Goal: Use online tool/utility: Use online tool/utility

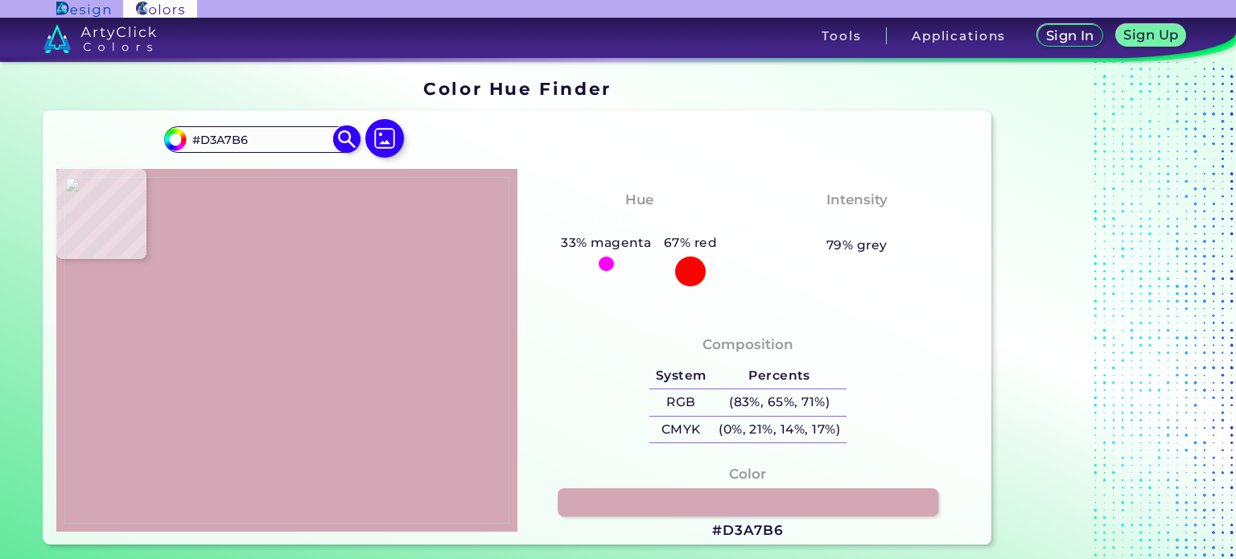
click at [339, 138] on img at bounding box center [347, 140] width 28 height 28
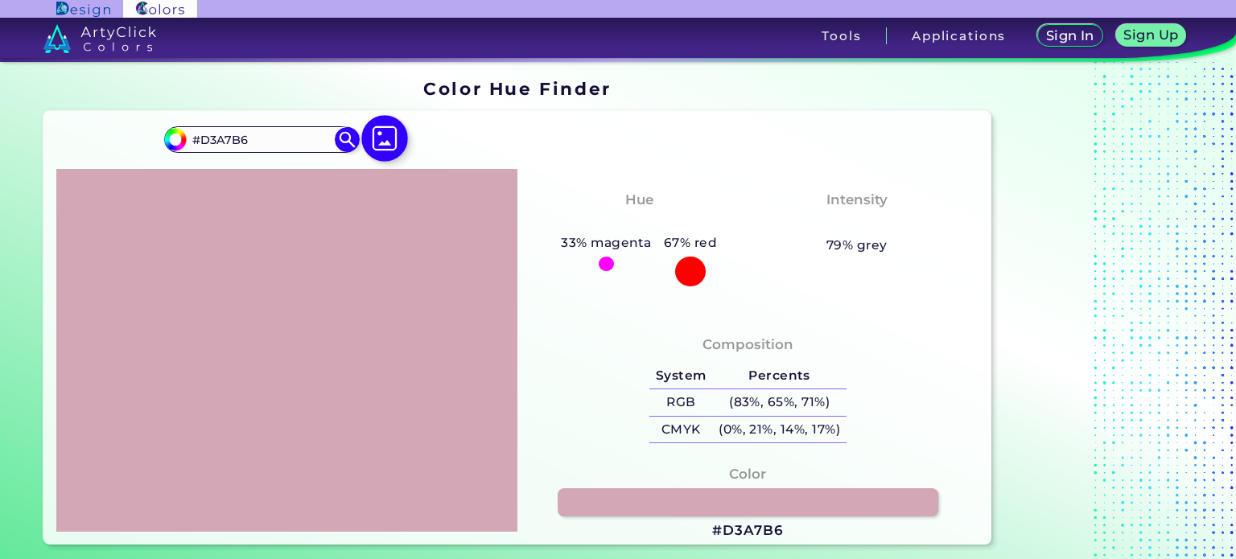
click at [397, 136] on img at bounding box center [384, 138] width 47 height 47
click at [0, 0] on input "file" at bounding box center [0, 0] width 0 height 0
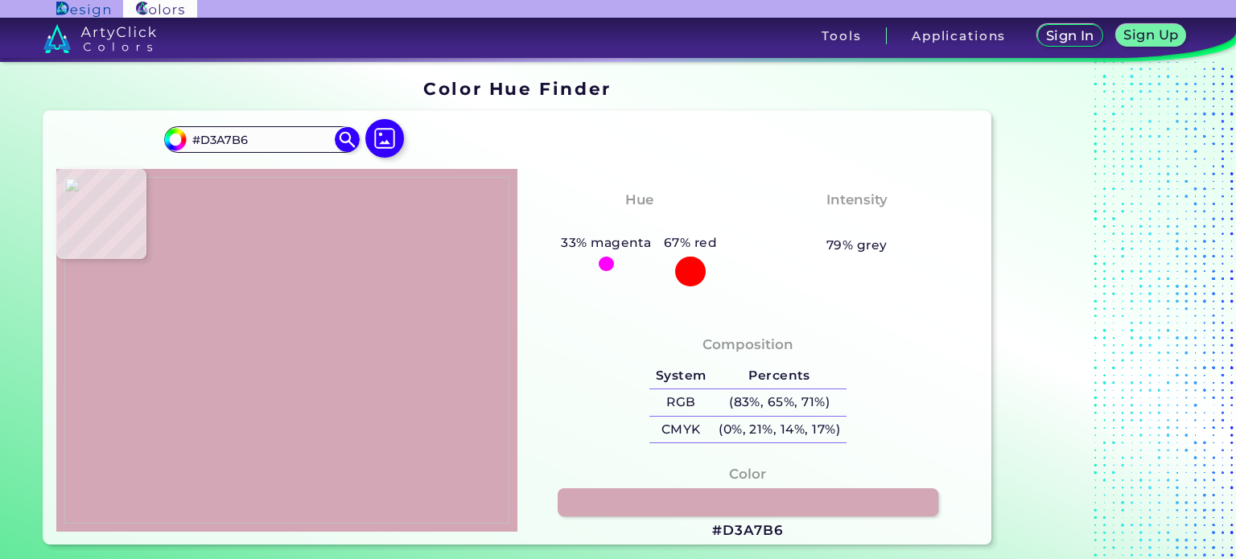
click at [412, 286] on img at bounding box center [286, 351] width 445 height 348
type input "#d9dbd6"
type input "#D9DBD6"
type input "#dadbd6"
type input "#DADBD6"
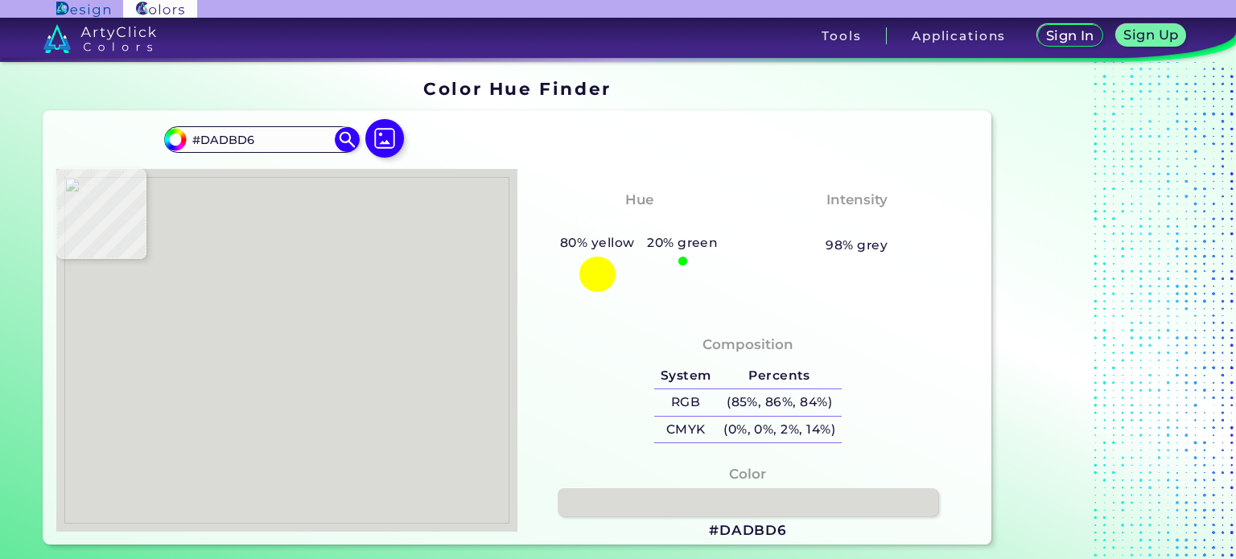
type input "#d9dad5"
type input "#D9DAD5"
type input "#d8d9d4"
type input "#D8D9D4"
type input "#d7d8d3"
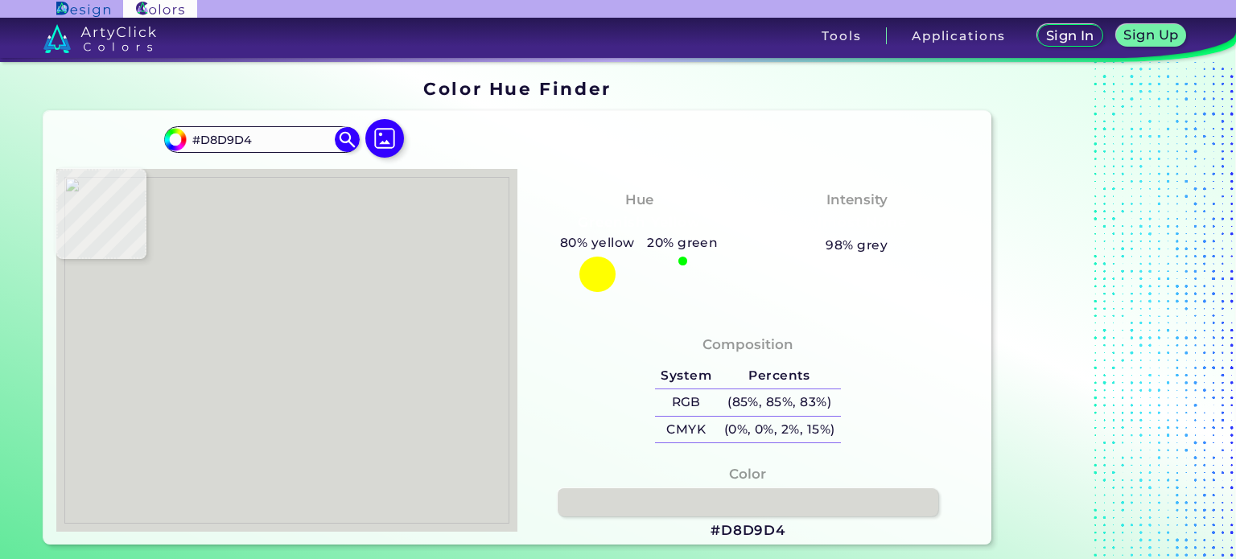
type input "#D7D8D3"
type input "#d6d7d2"
type input "#D6D7D2"
type input "#d7d8d3"
type input "#D7D8D3"
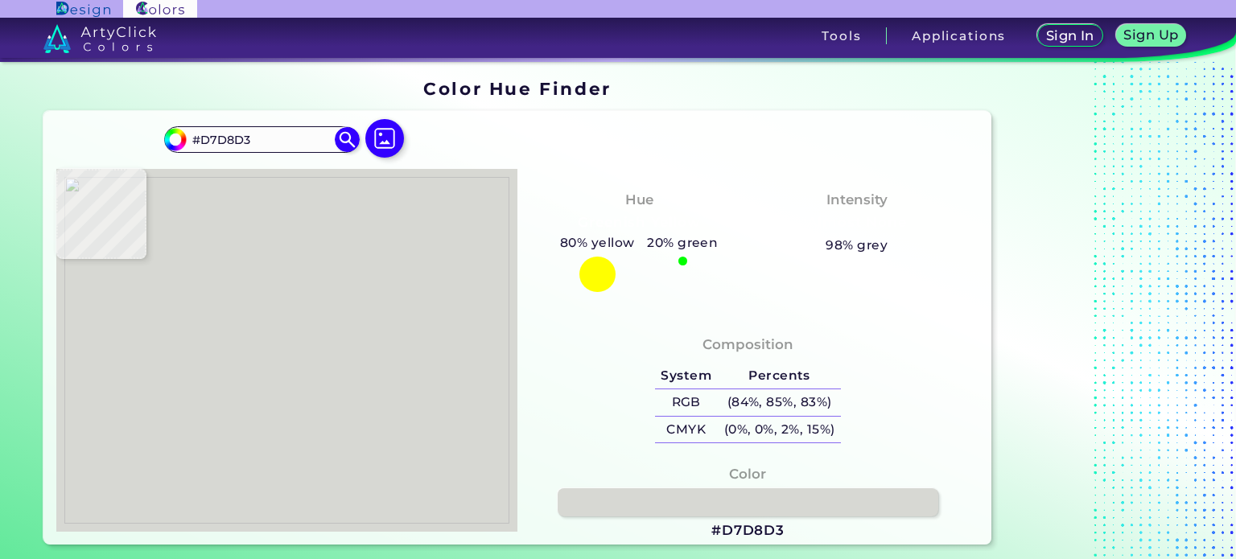
click at [481, 272] on img at bounding box center [286, 351] width 445 height 348
click at [225, 136] on input "#D7D8D3" at bounding box center [262, 140] width 150 height 22
click at [757, 530] on h3 "#D7D8D3" at bounding box center [747, 530] width 73 height 19
click at [759, 500] on link at bounding box center [748, 502] width 384 height 28
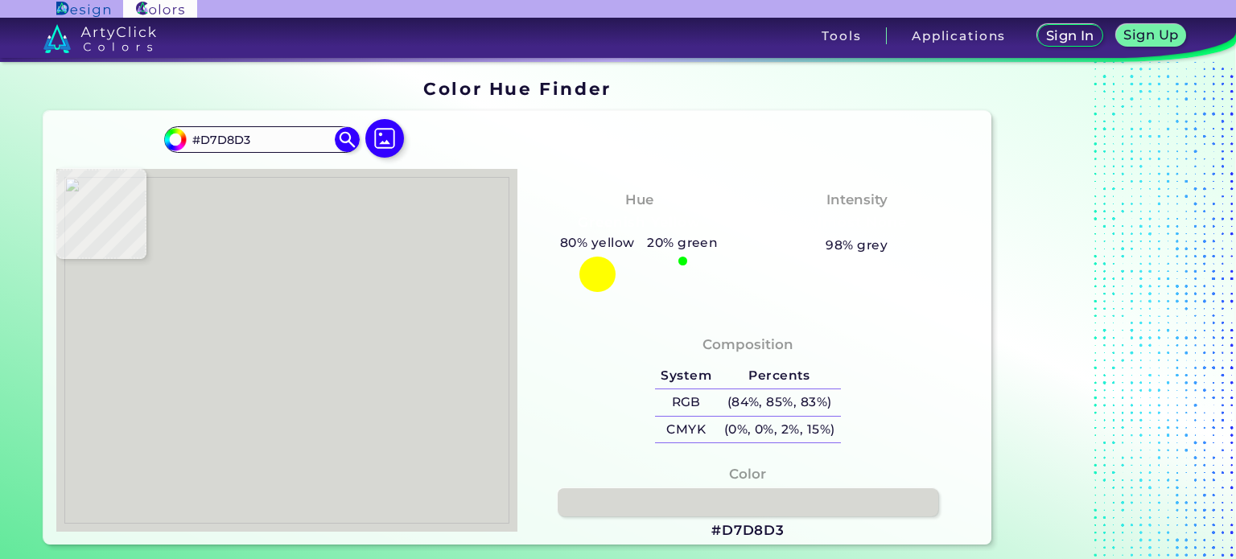
click at [274, 362] on img at bounding box center [286, 351] width 445 height 348
type input "#5b6870"
type input "#5B6870"
type input "#505d64"
type input "#505D64"
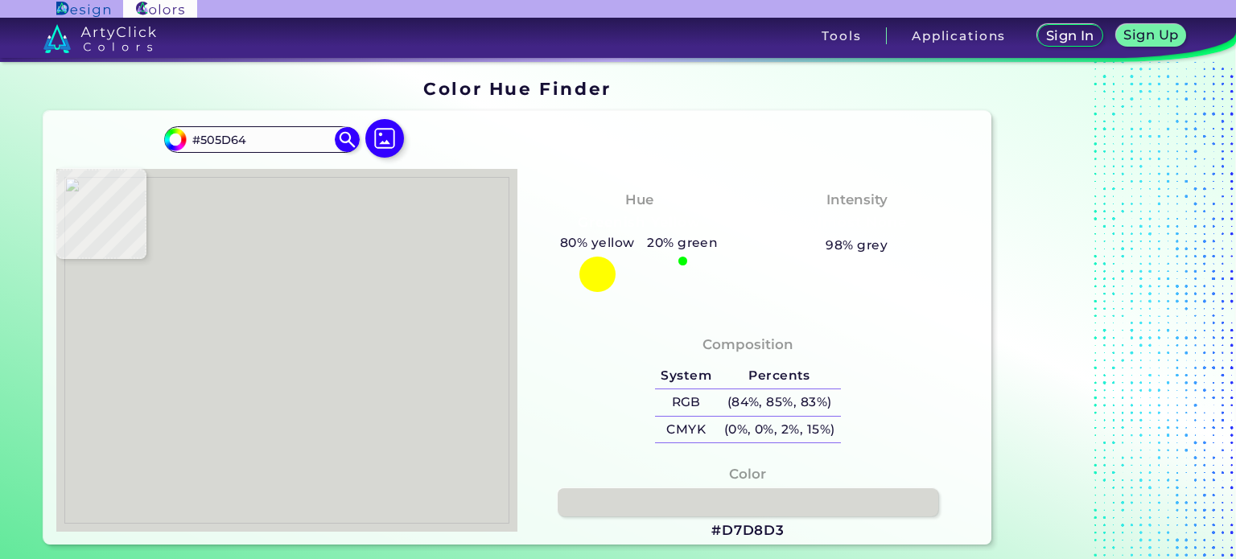
type input "#5b686f"
type input "#5B686F"
type input "#647179"
type input "#67747d"
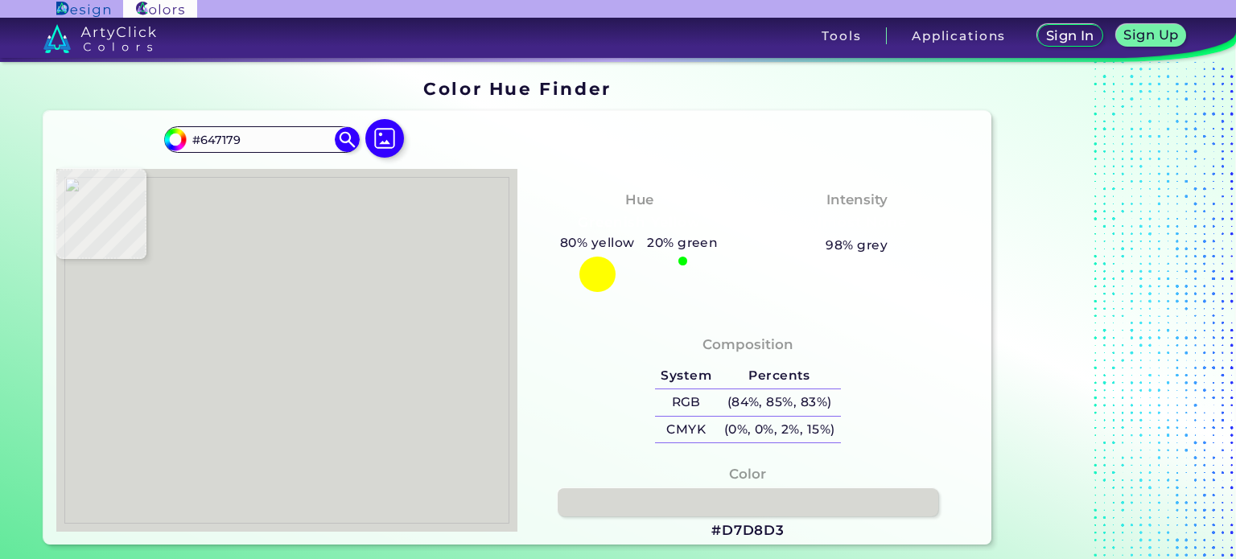
type input "#67747D"
type input "#697680"
type input "#697583"
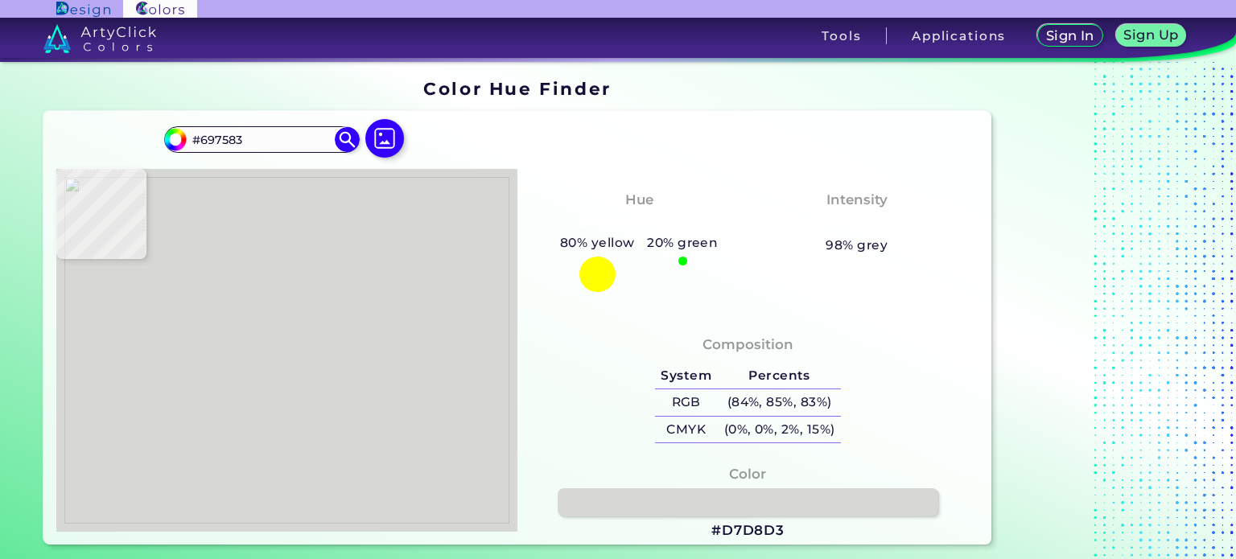
type input "#778592"
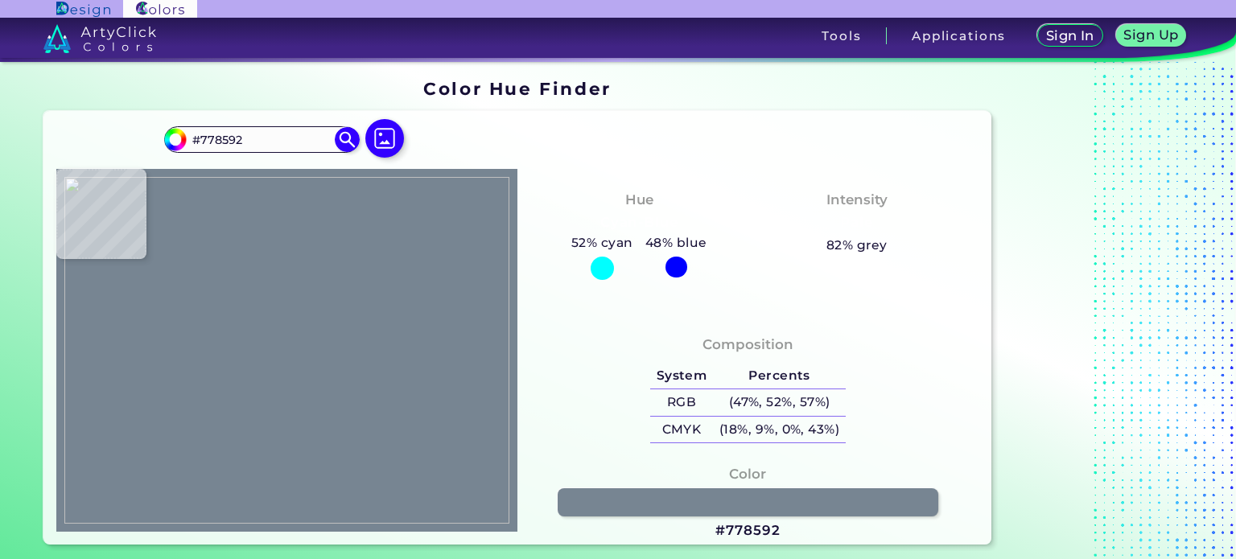
type input "#73818e"
type input "#73818E"
type input "#7b8996"
type input "#7B8996"
type input "#748491"
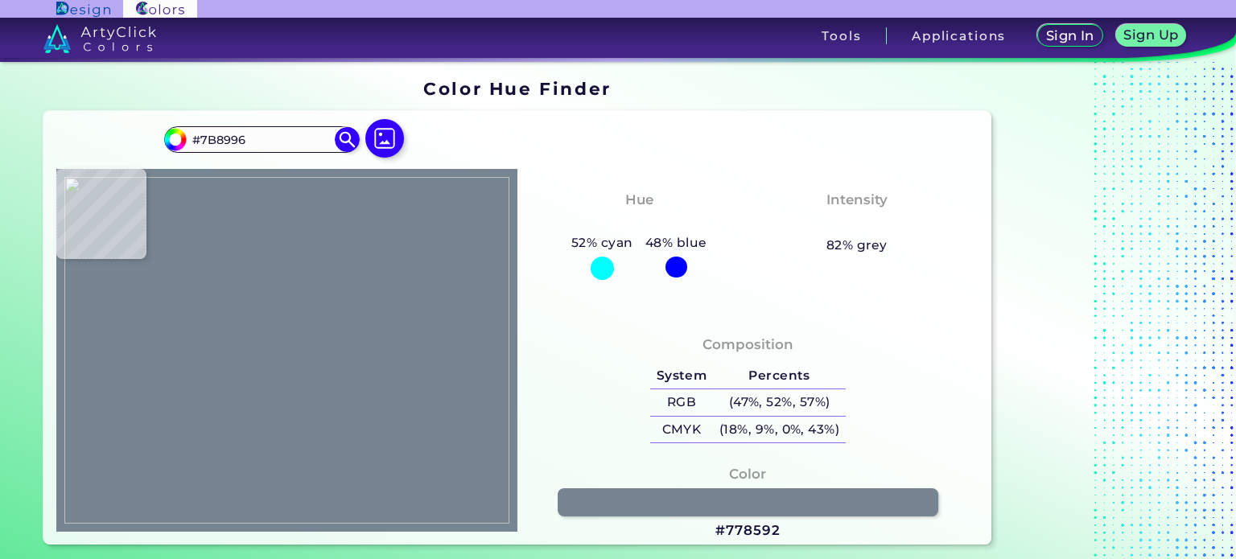
type input "#748491"
type input "#8a9aa7"
type input "#8A9AA7"
type input "#72828f"
type input "#72828F"
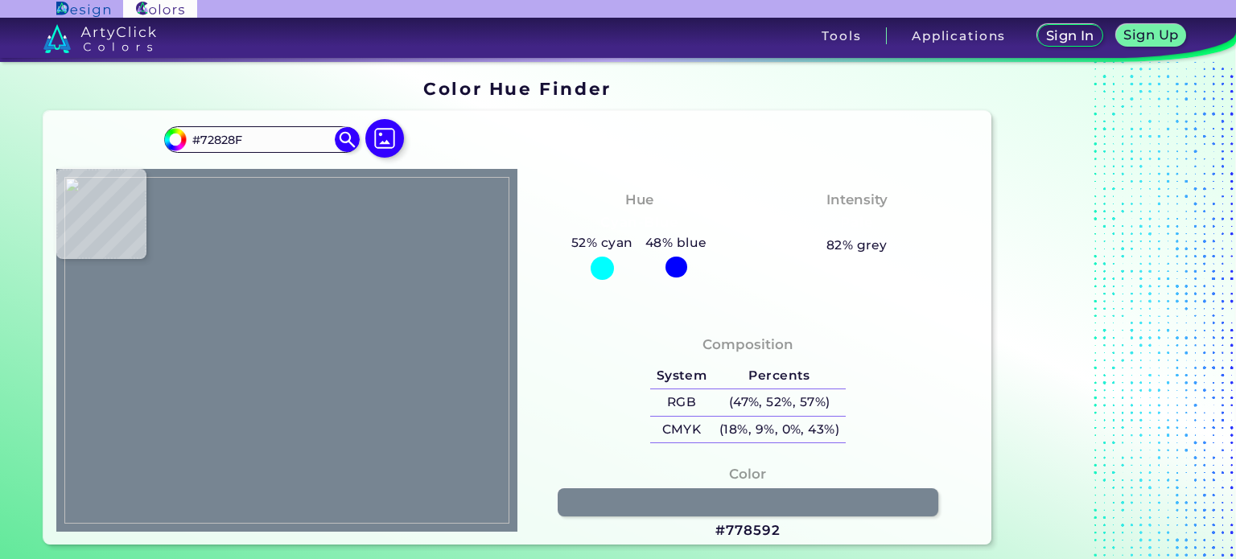
type input "#8092a0"
type input "#8092A0"
type input "#6e808e"
type input "#6E808E"
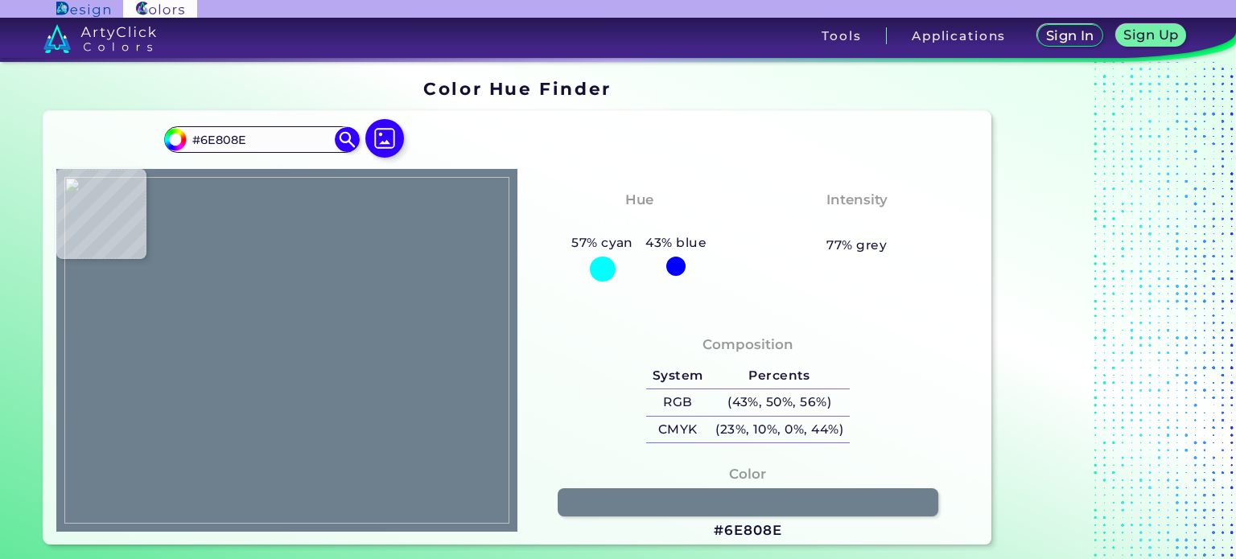
type input "#a1b3c1"
type input "#A1B3C1"
type input "#778794"
type input "#7e8e9b"
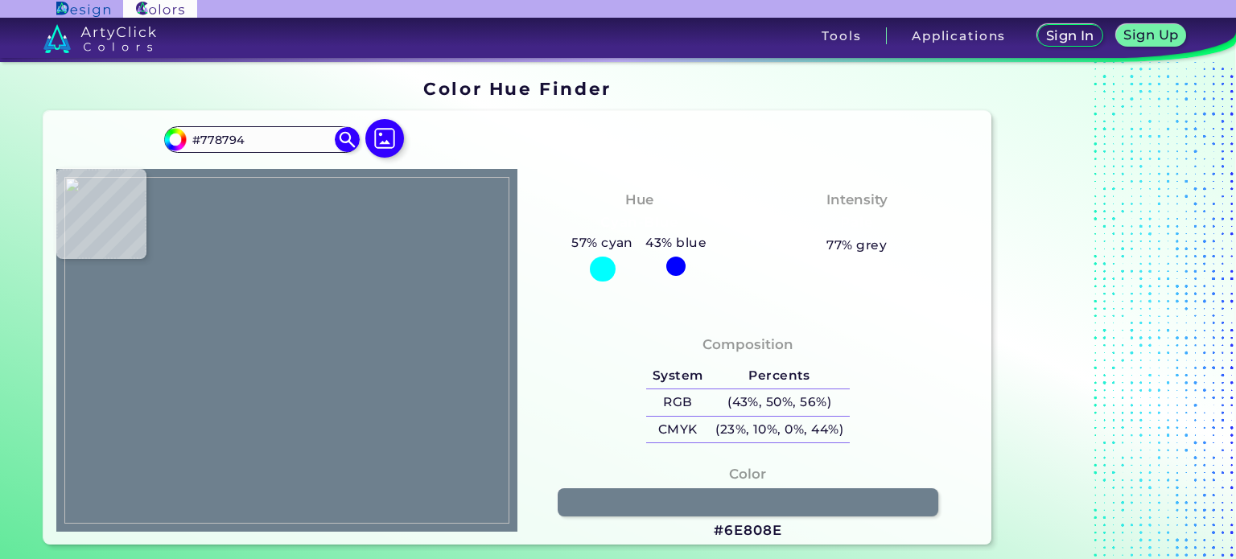
type input "#7E8E9B"
type input "#61717e"
type input "#61717E"
type input "#798895"
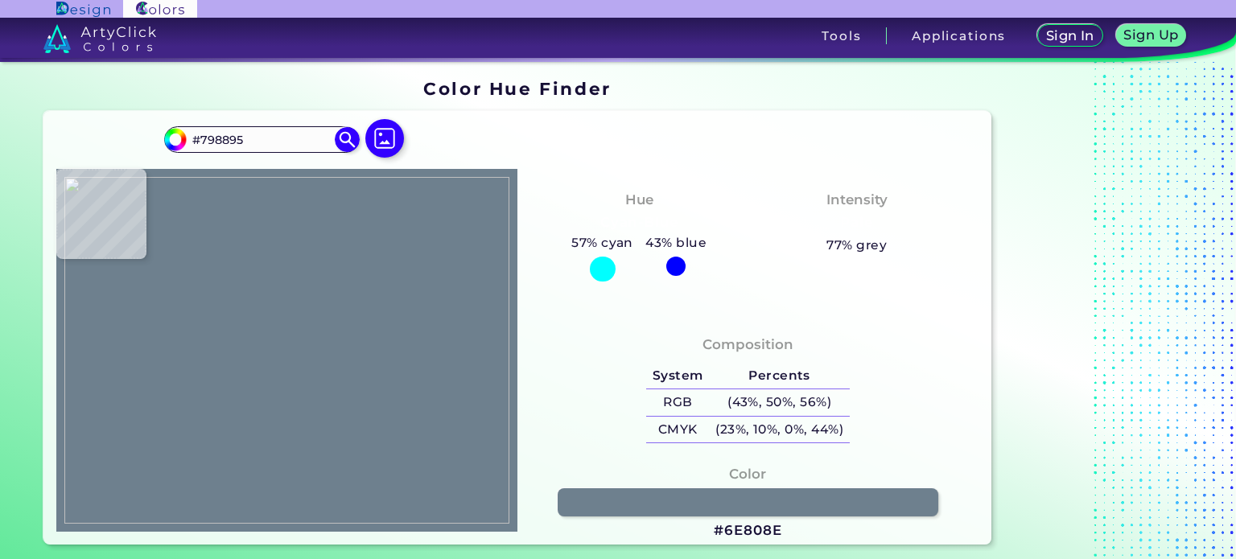
type input "#72818e"
type input "#72818E"
type input "#7f8d9a"
type input "#7F8D9A"
type input "#778592"
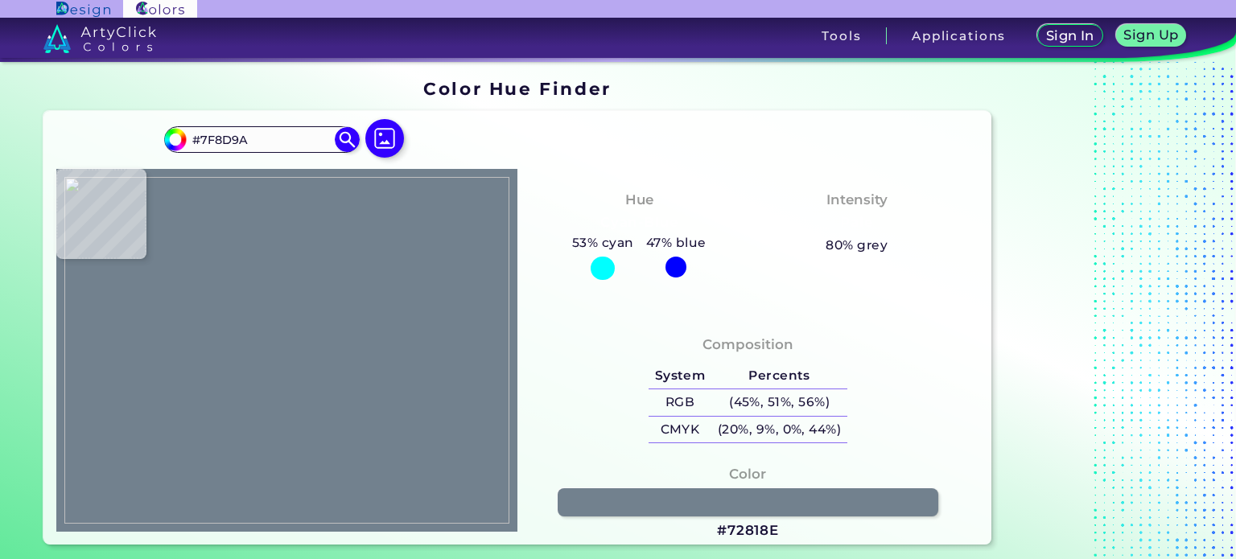
type input "#778592"
click at [261, 372] on img at bounding box center [286, 351] width 445 height 348
click at [754, 533] on h3 "#778592" at bounding box center [747, 530] width 64 height 19
click at [306, 366] on img at bounding box center [286, 351] width 445 height 348
type input "#8da2b3"
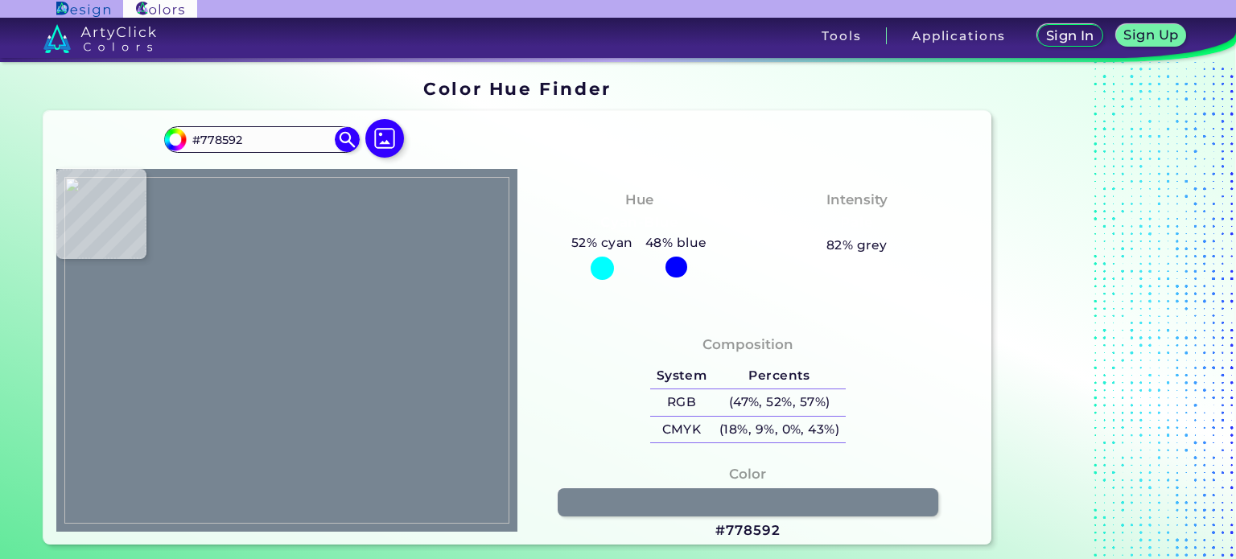
type input "#8DA2B3"
type input "#b5cbd9"
type input "#B5CBD9"
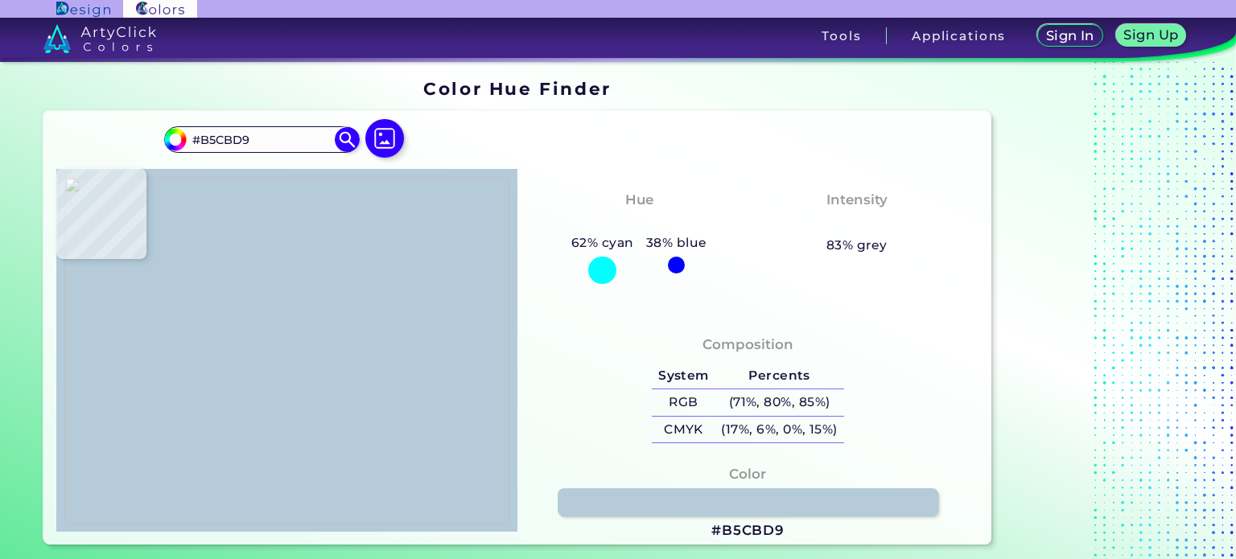
type input "#899fad"
type input "#899FAD"
type input "#8fa5b3"
type input "#8FA5B3"
type input "#92a8b6"
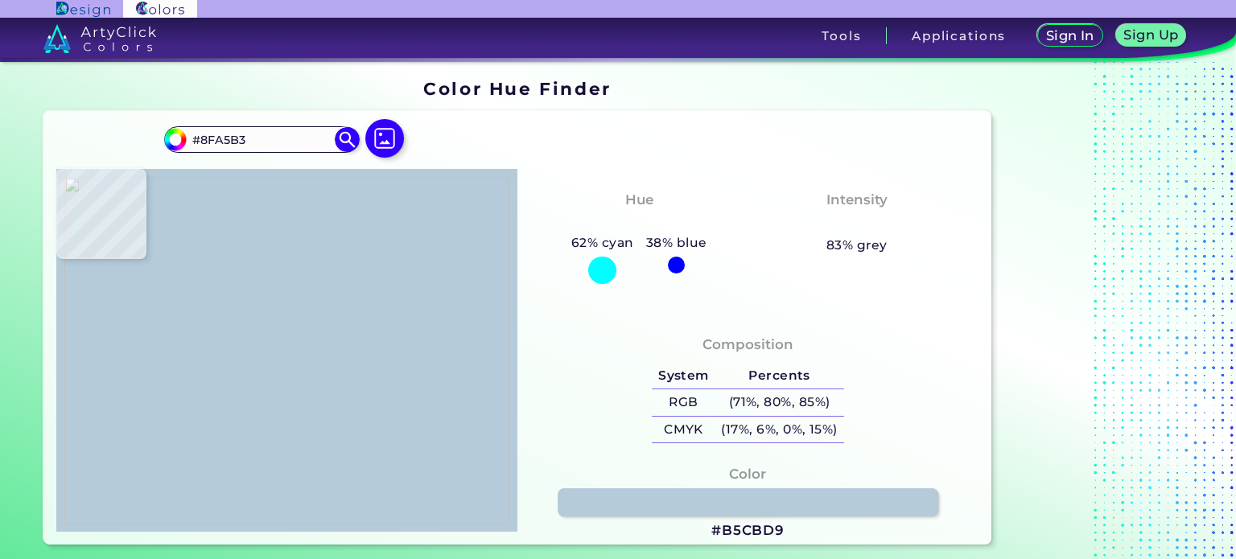
type input "#92A8B6"
type input "#8ba1af"
type input "#8BA1AF"
type input "#9eb4c2"
type input "#9EB4C2"
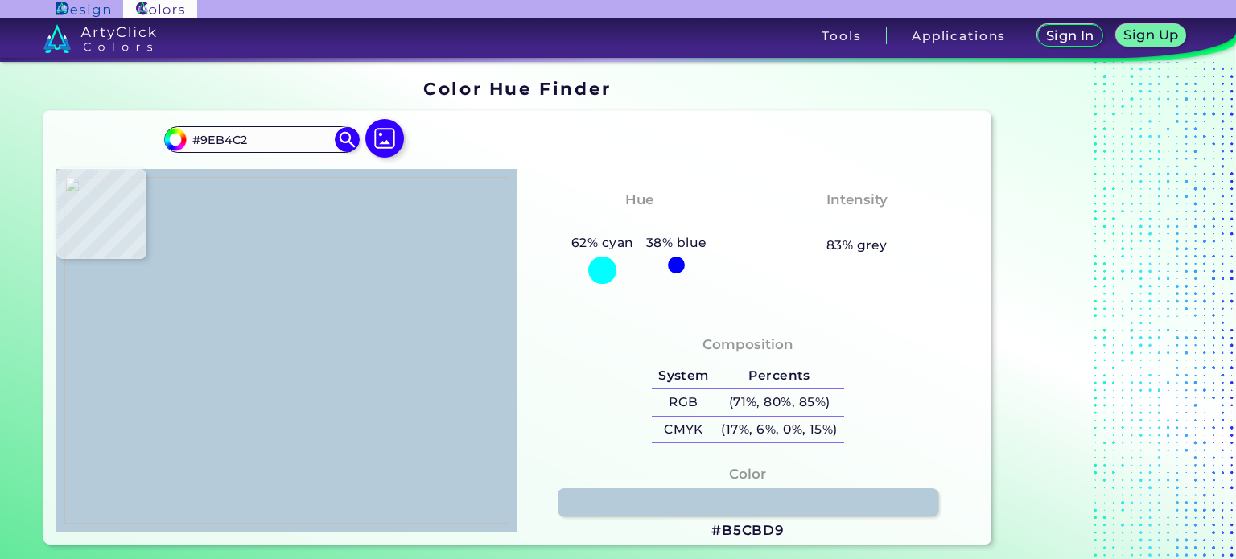
type input "#a4bace"
type input "#A4BACE"
type input "#7998ad"
type input "#7998AD"
type input "#657b8d"
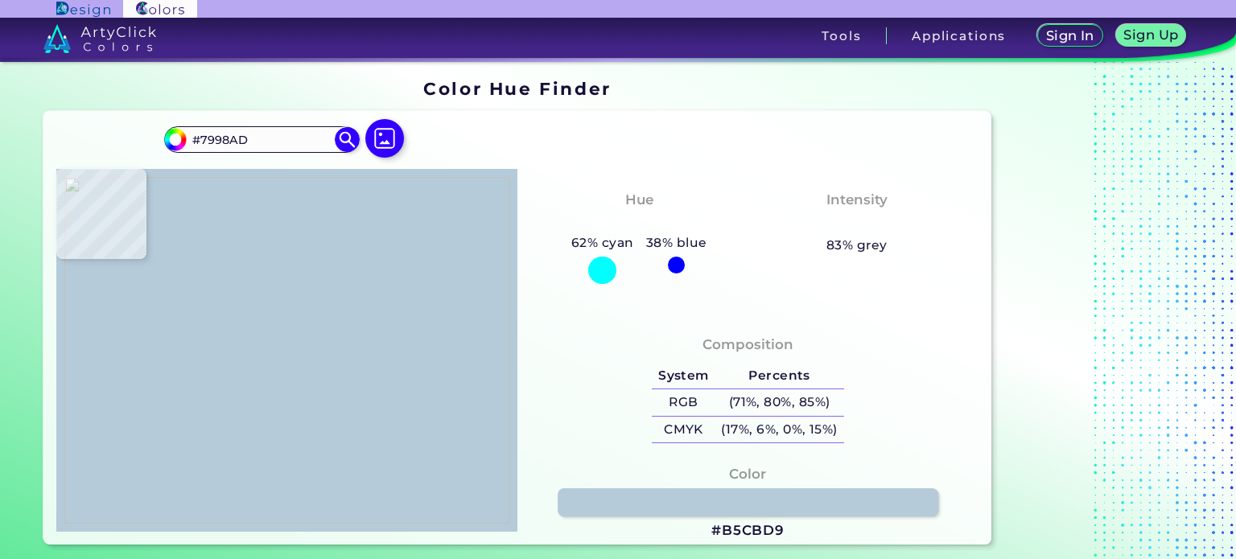
type input "#657B8D"
type input "#51473d"
type input "#51473D"
type input "#585141"
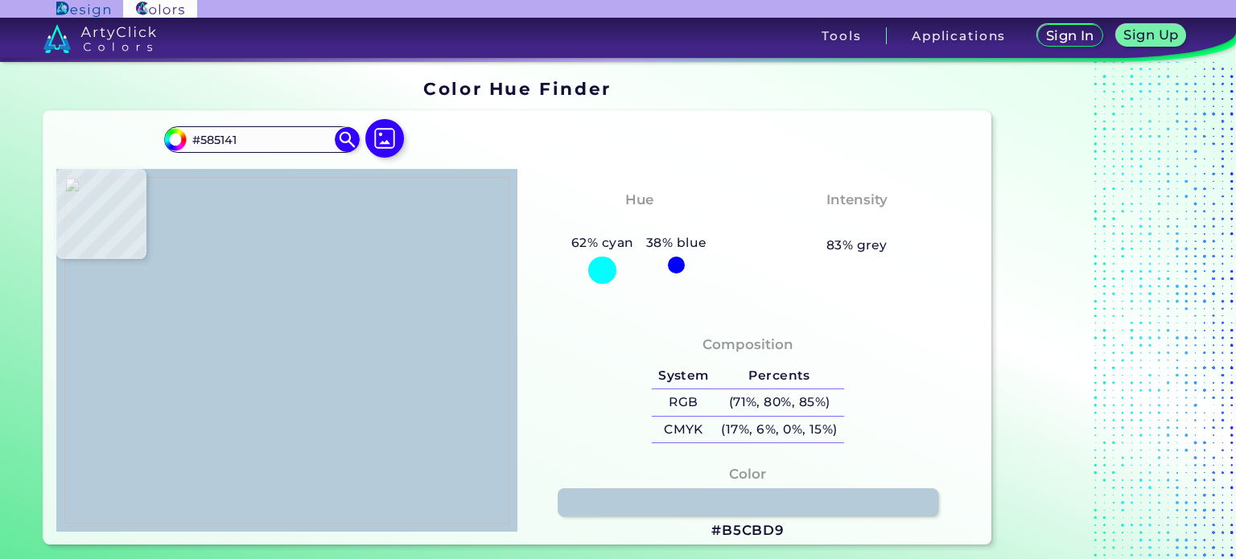
type input "#5c5855"
type input "#5C5855"
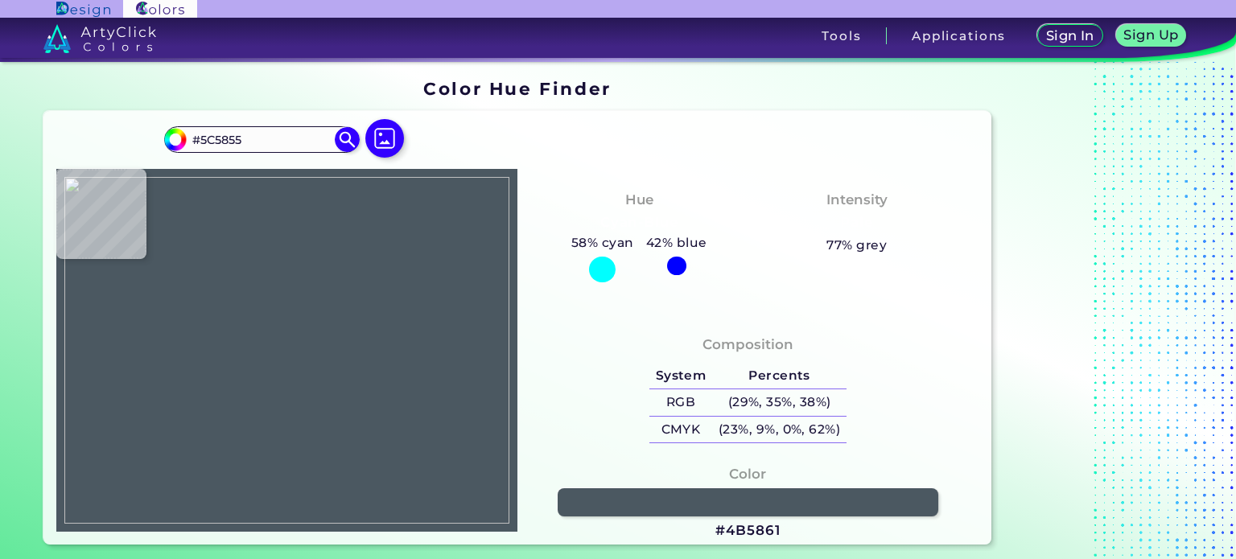
type input "#4b5861"
type input "#4B5861"
type input "#4e5d68"
type input "#4E5D68"
type input "#4d5e68"
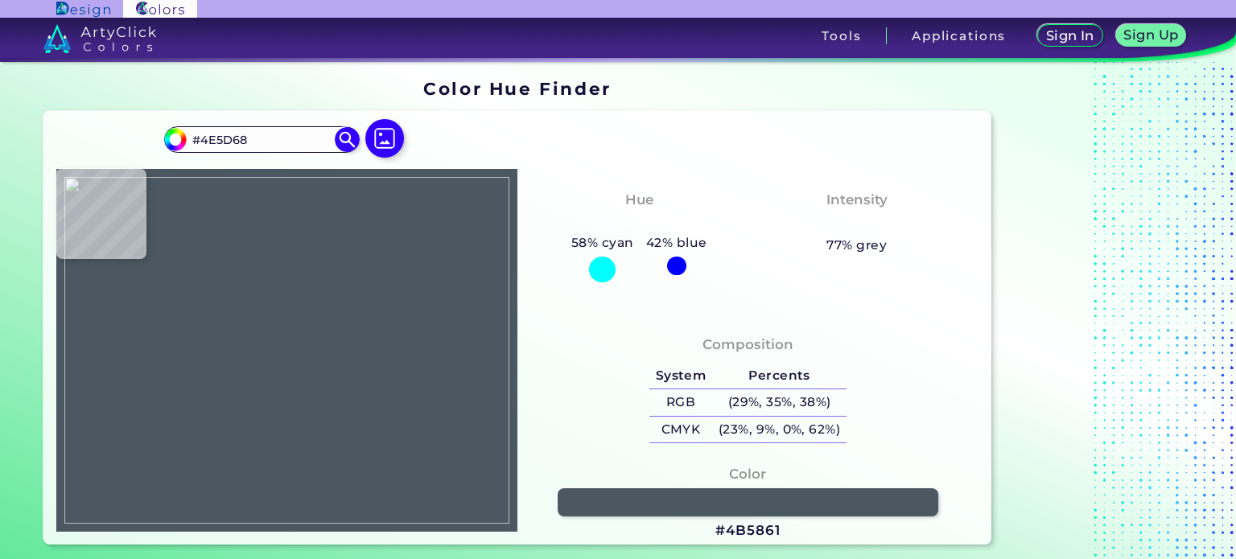
type input "#4D5E68"
type input "#4b5860"
type input "#4B5860"
type input "#546169"
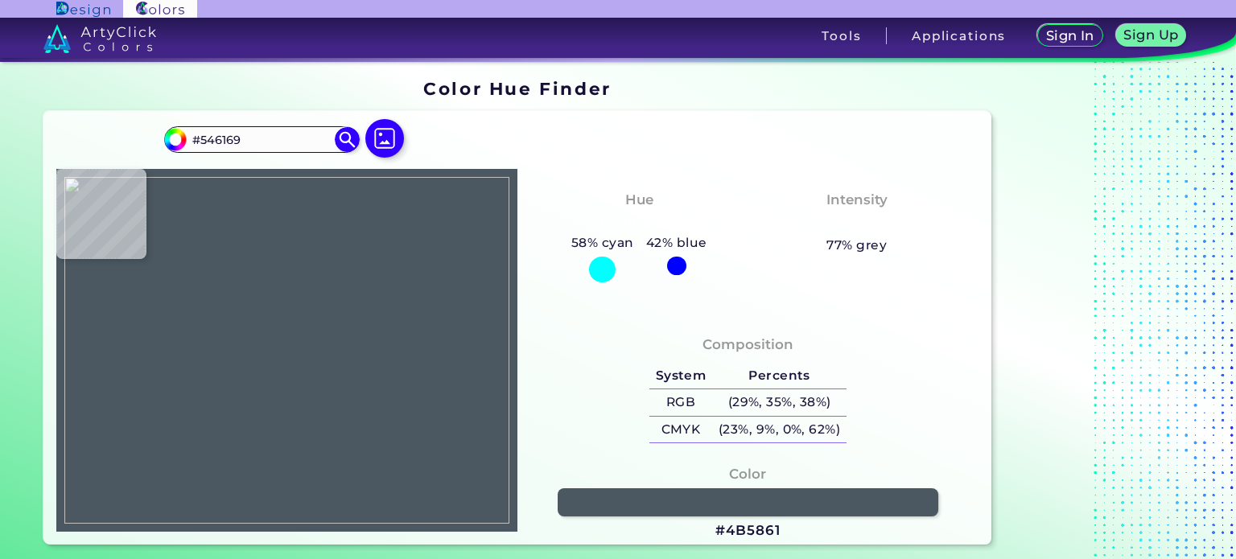
type input "#505d65"
type input "#505D65"
type input "#5c6971"
type input "#5C6971"
type input "#637079"
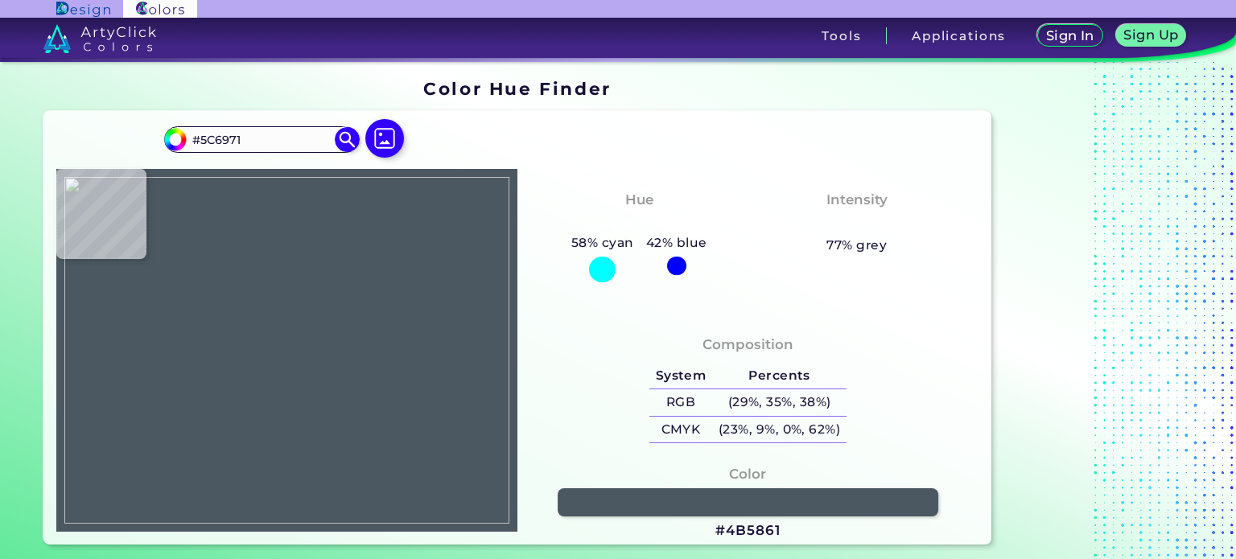
type input "#637079"
type input "#66737c"
type input "#66737C"
type input "#6f7c85"
type input "#6F7C85"
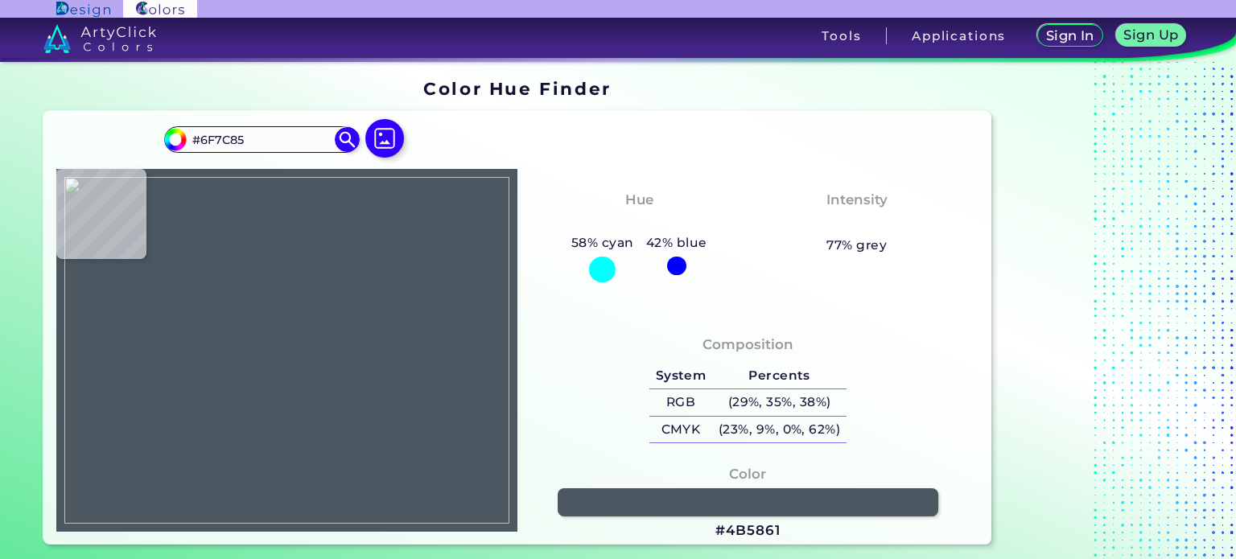
type input "#68757e"
type input "#68757E"
type input "#6b7881"
type input "#6B7881"
type input "#67717e"
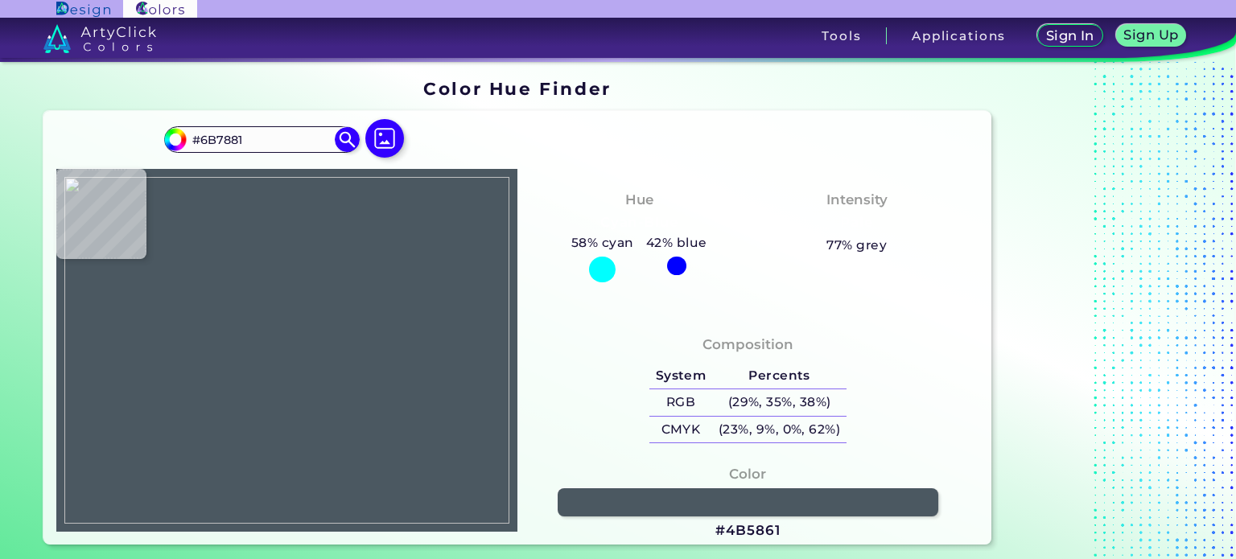
type input "#67717E"
type input "#5c6876"
type input "#5C6876"
type input "#707e8b"
type input "#707E8B"
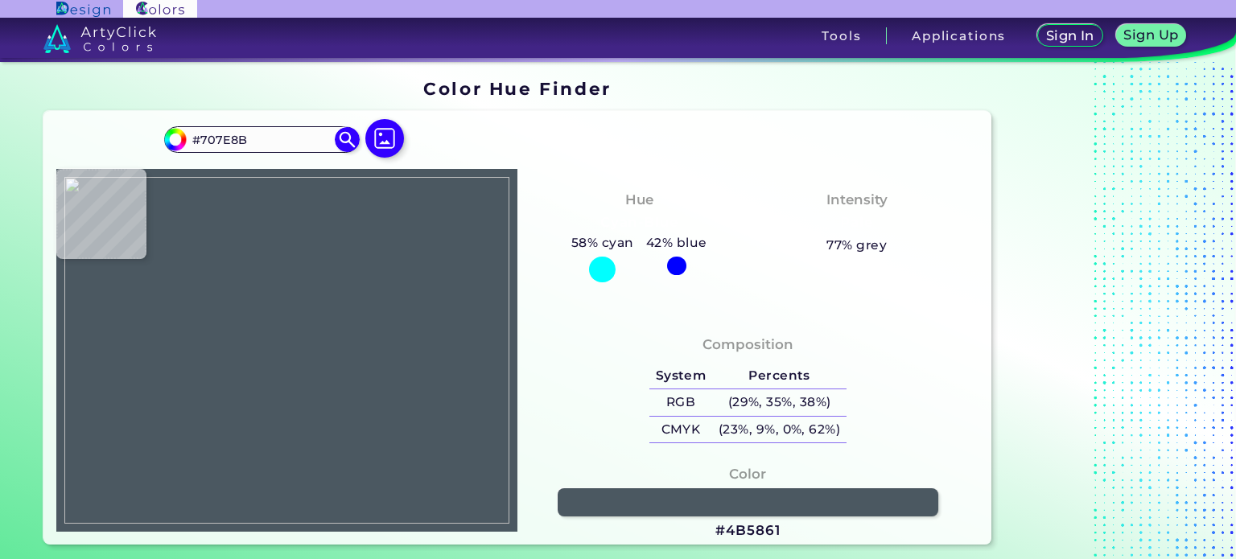
type input "#667481"
type input "#6e7d8a"
type input "#6E7D8A"
type input "#70808d"
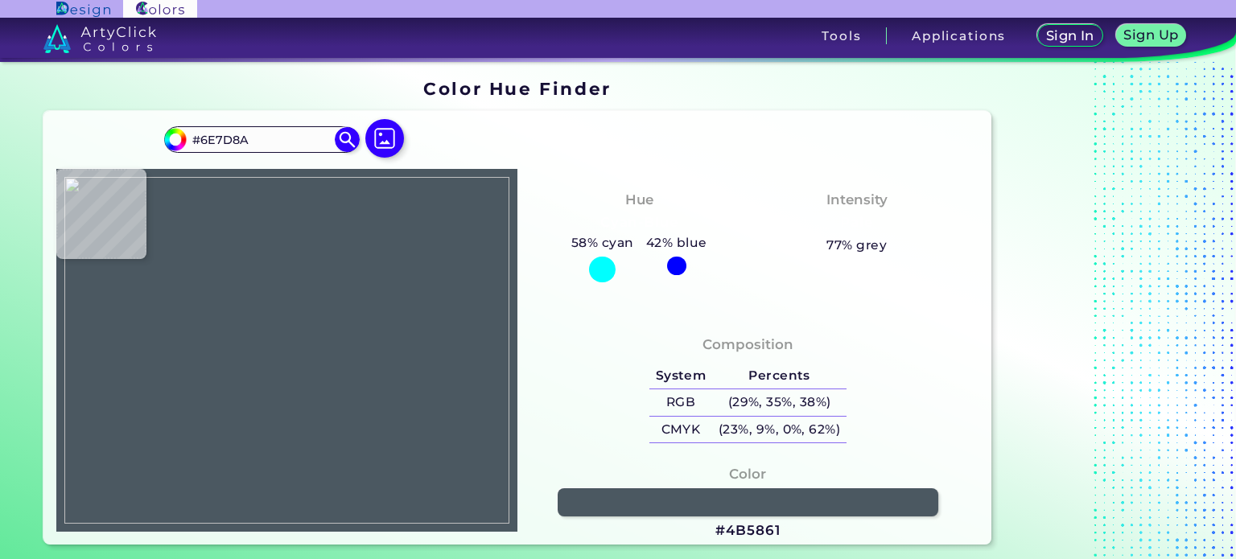
type input "#70808D"
type input "#627482"
type input "#899ba9"
type input "#899BA9"
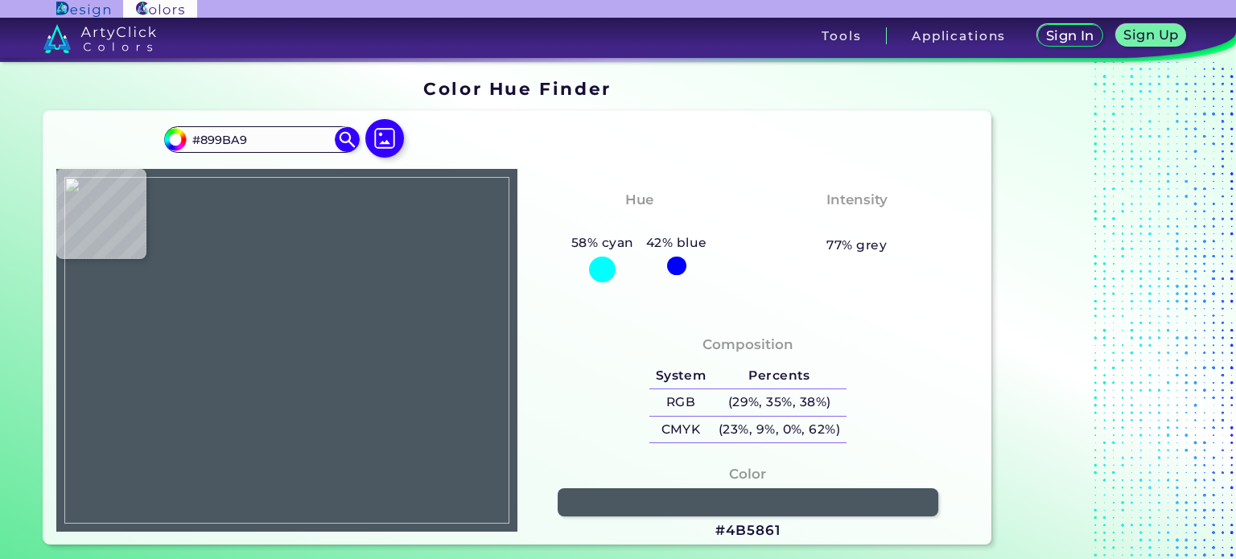
type input "#7d8f9d"
type input "#7D8F9D"
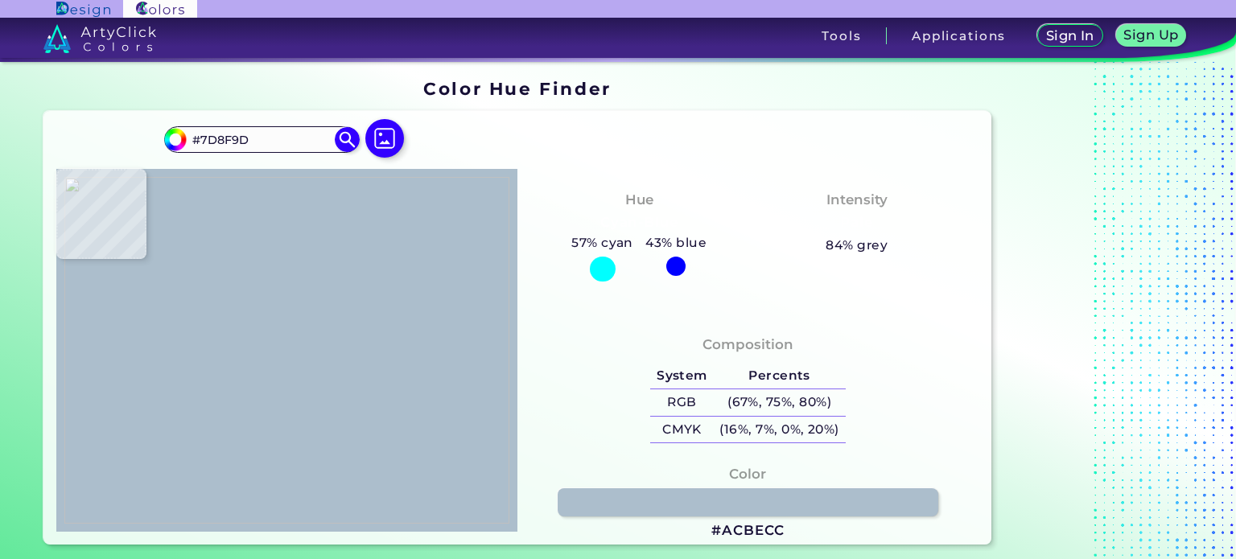
type input "#acbecc"
type input "#ACBECC"
type input "#9dafbd"
type input "#9DAFBD"
type input "#a4b6c4"
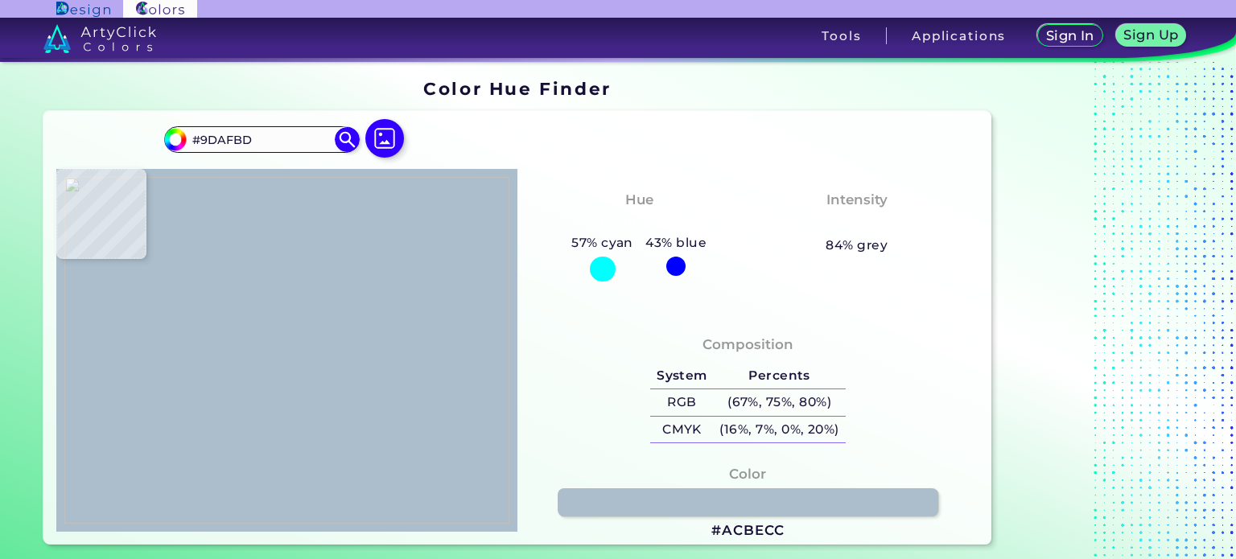
type input "#A4B6C4"
type input "#a2b4c2"
type input "#A2B4C2"
type input "#b6c8d6"
type input "#B6C8D6"
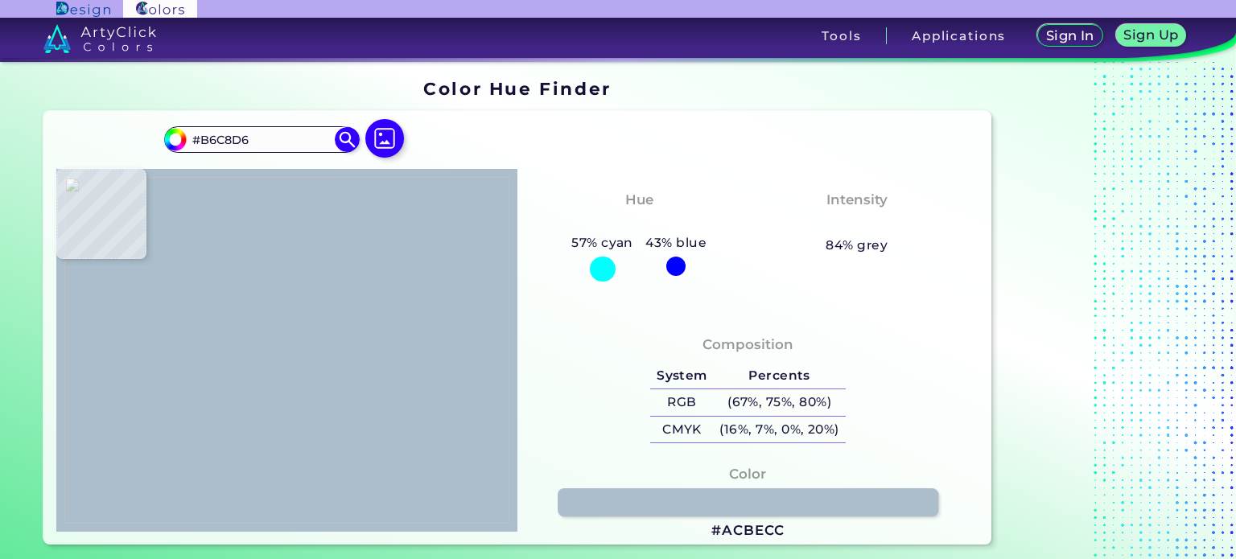
type input "#b8cad8"
type input "#B8CAD8"
type input "#bfd1df"
type input "#BFD1DF"
type input "#adc3d1"
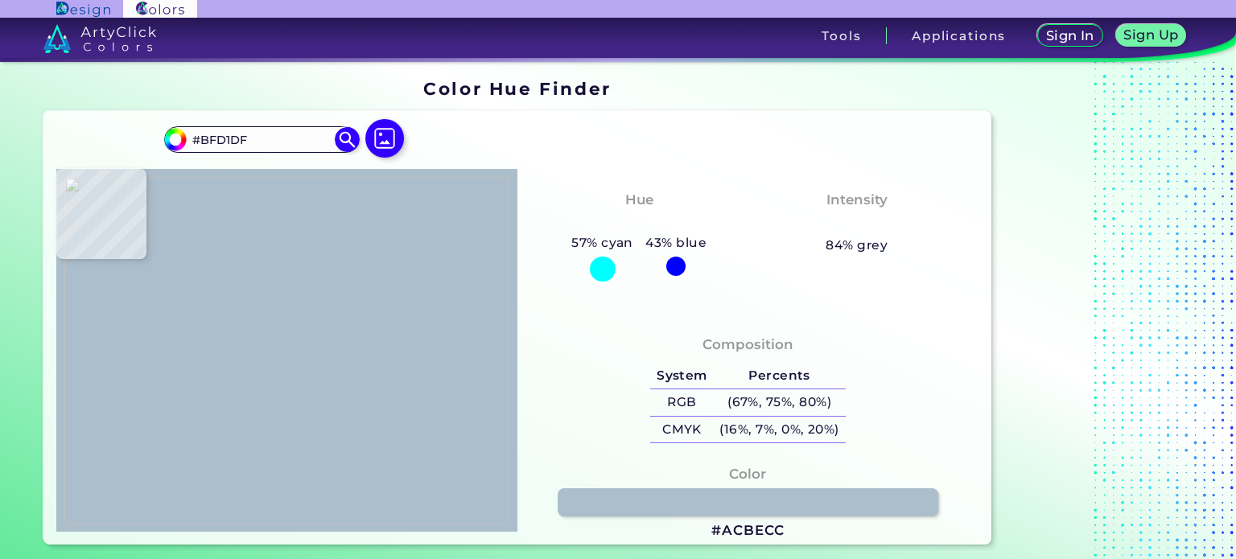
type input "#ADC3D1"
type input "#aac0cf"
type input "#AAC0CF"
type input "#a7bacb"
type input "#A7BACB"
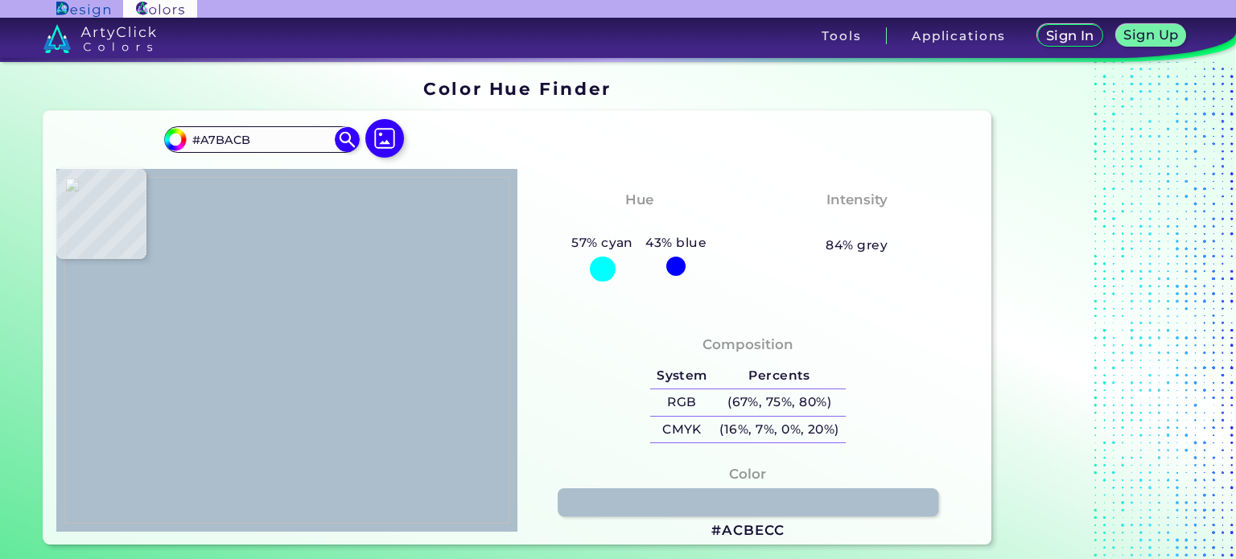
type input "#aec3d4"
type input "#AEC3D4"
type input "#a1b4c5"
type input "#A1B4C5"
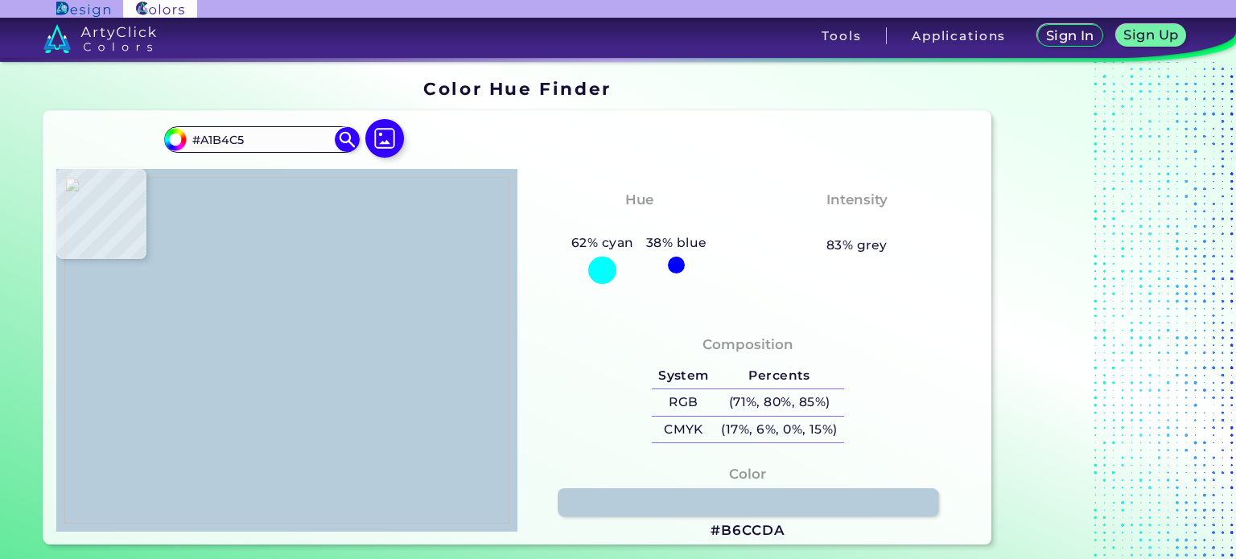
type input "#b6ccda"
type input "#B6CCDA"
type input "#afc5d2"
type input "#AFC5D2"
type input "#a9bfcc"
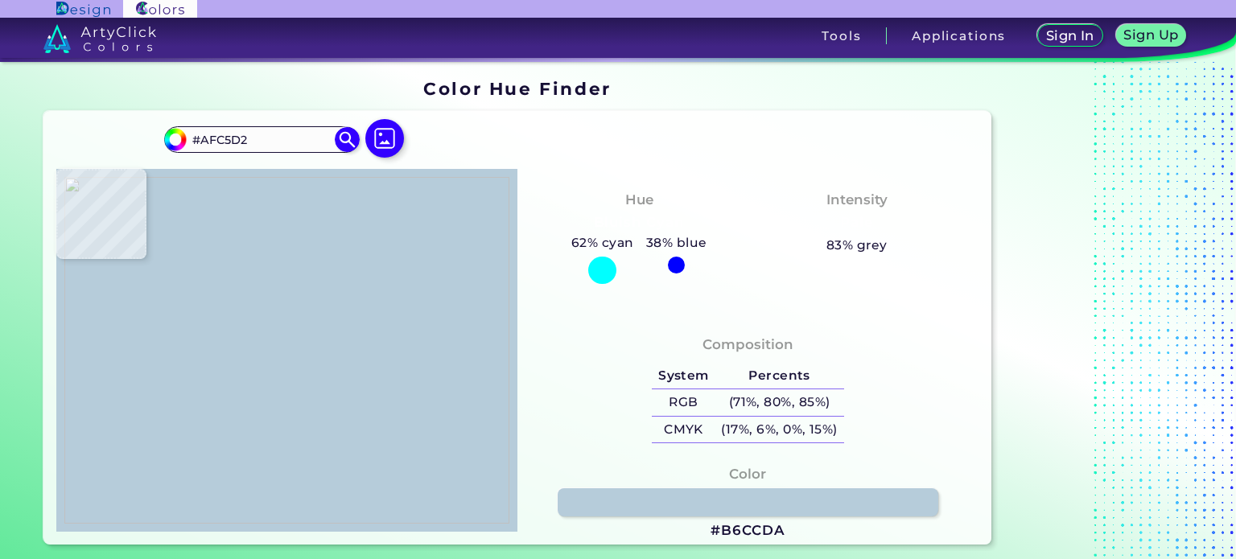
type input "#A9BFCC"
type input "#b0c3d1"
type input "#B0C3D1"
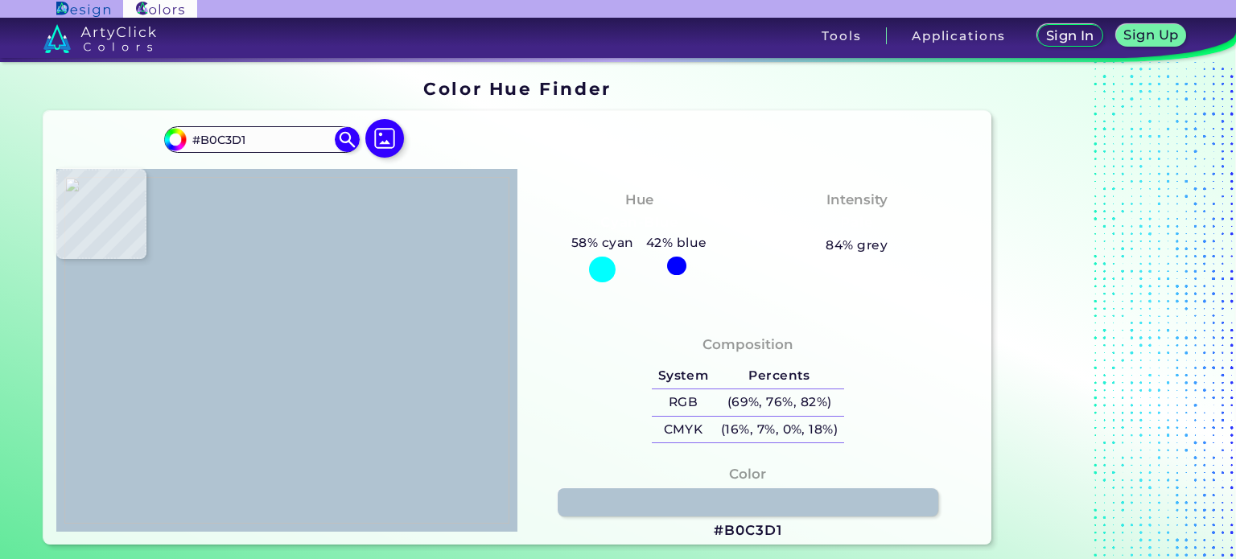
click at [241, 369] on img at bounding box center [286, 351] width 445 height 348
click at [753, 533] on h3 "#B0C3D1" at bounding box center [748, 530] width 68 height 19
click at [264, 362] on img at bounding box center [286, 351] width 445 height 348
type input "#8494a1"
type input "#8494A1"
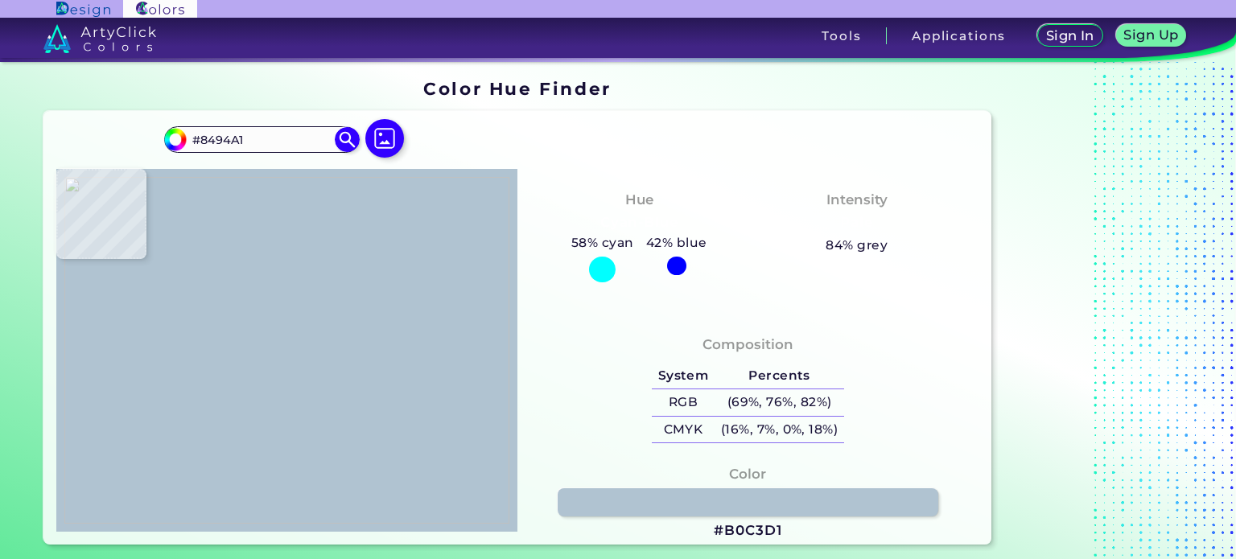
type input "#7c8c9b"
type input "#7C8C9B"
type input "#6c7c8b"
type input "#6C7C8B"
type input "#b0c2d0"
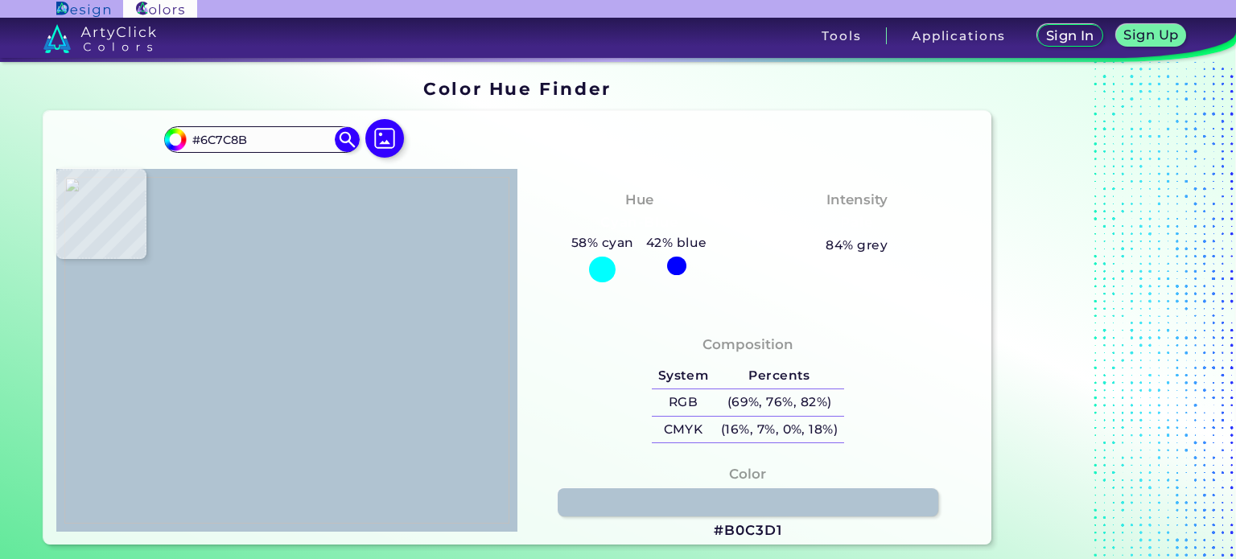
type input "#B0C2D0"
type input "#95a7b5"
type input "#95A7B5"
type input "#aabcca"
type input "#AABCCA"
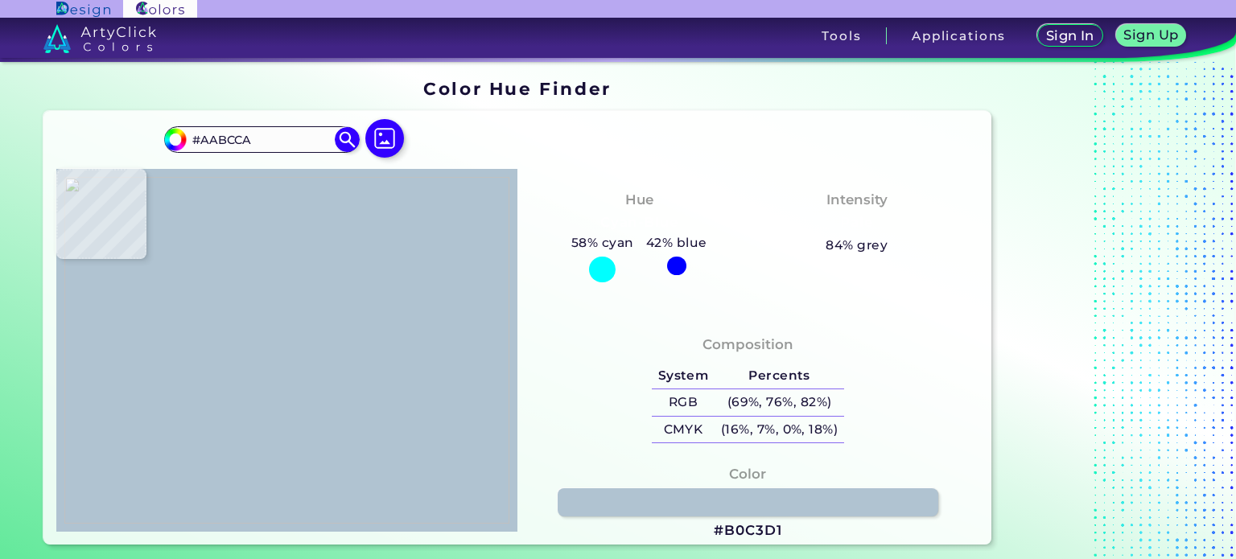
type input "#a1b3c1"
type input "#A1B3C1"
type input "#8b9dab"
type input "#8B9DAB"
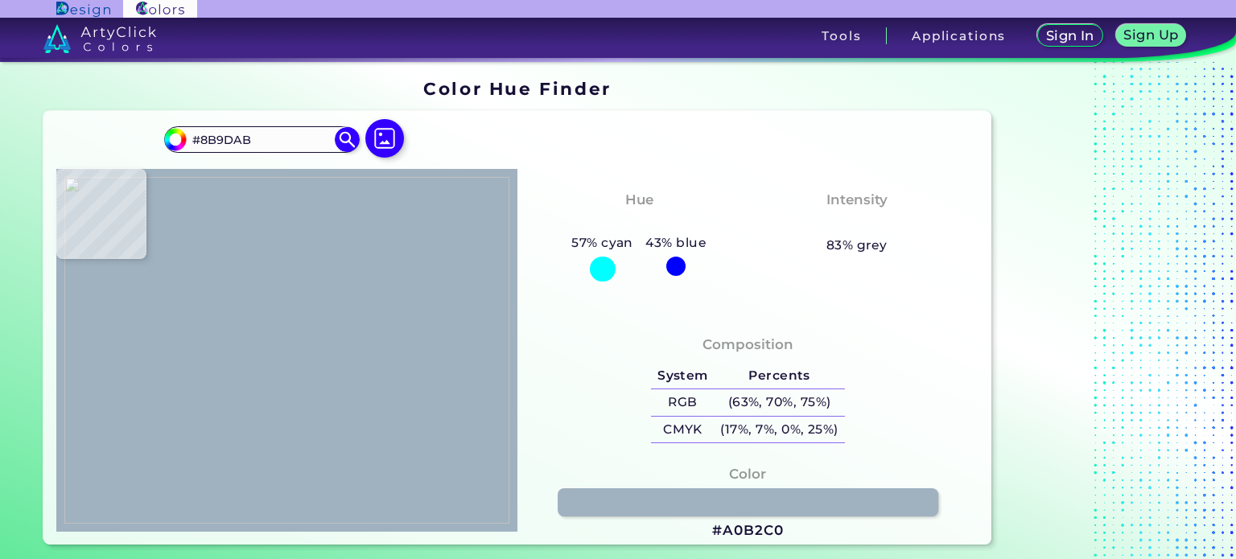
type input "#a0b2c0"
type input "#A0B2C0"
type input "#b8cad8"
type input "#B8CAD8"
type input "#b1c3d1"
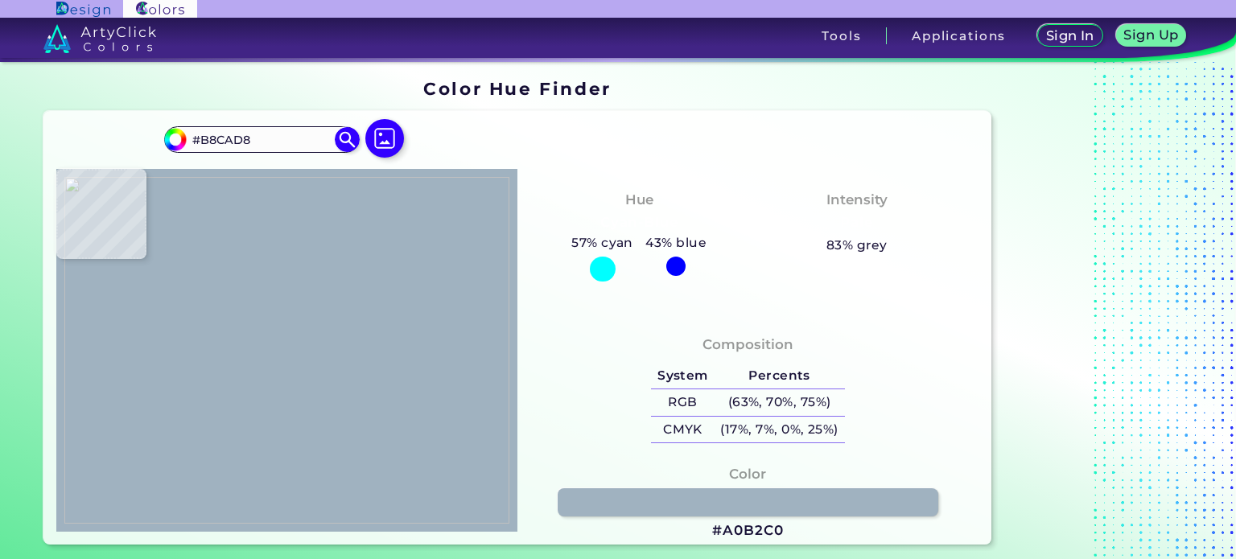
type input "#B1C3D1"
type input "#c4d6e4"
type input "#C4D6E4"
type input "#b3c5d3"
type input "#B3C5D3"
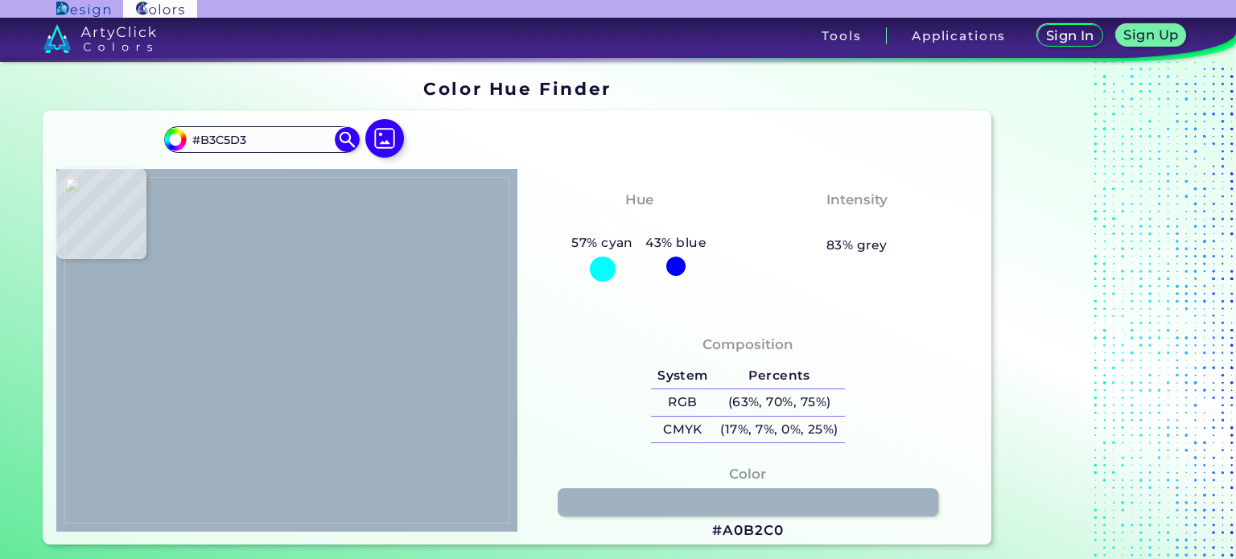
type input "#a9bbc9"
type input "#A9BBC9"
type input "#a6b8c6"
type input "#A6B8C6"
type input "#9eb0be"
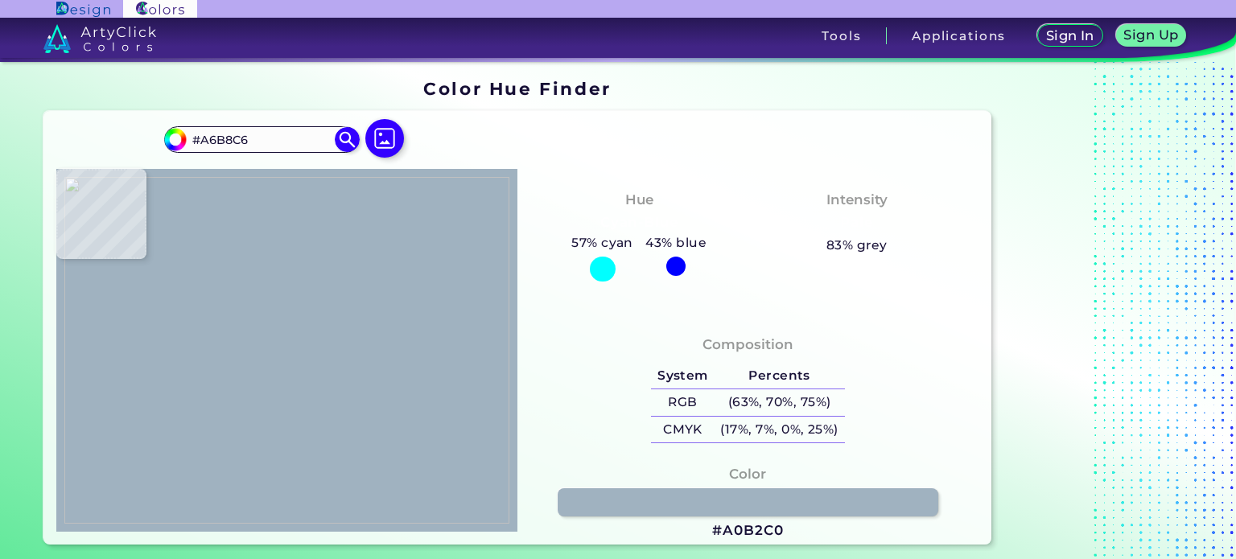
type input "#9EB0BE"
type input "#94a6b4"
type input "#94A6B4"
type input "#9eb0be"
type input "#9EB0BE"
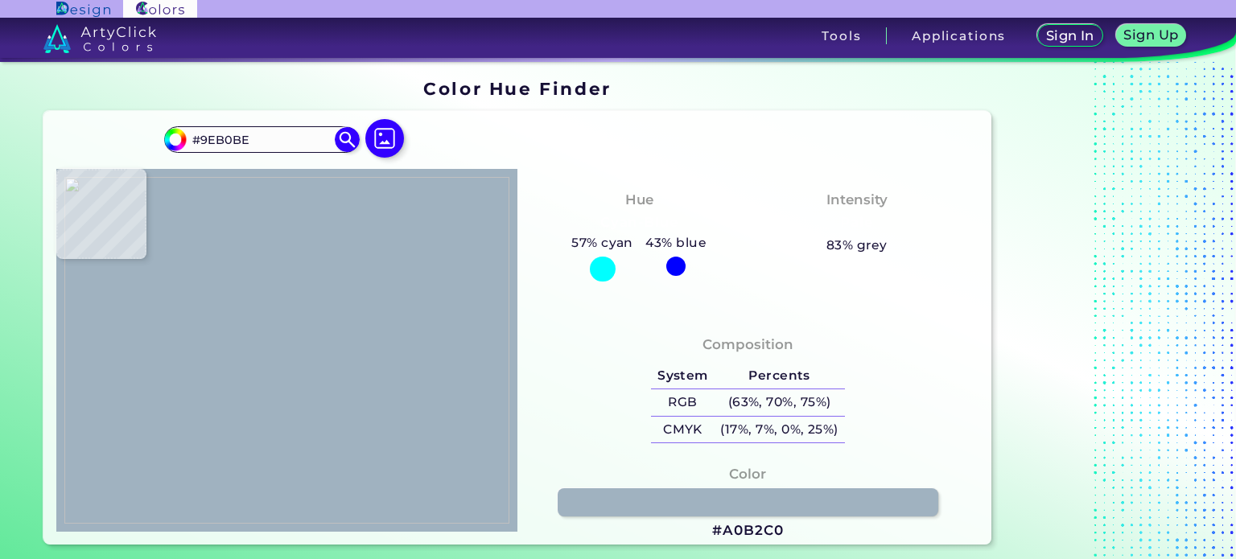
type input "#a4b6c4"
type input "#A4B6C4"
type input "#a2b4c2"
type input "#A2B4C2"
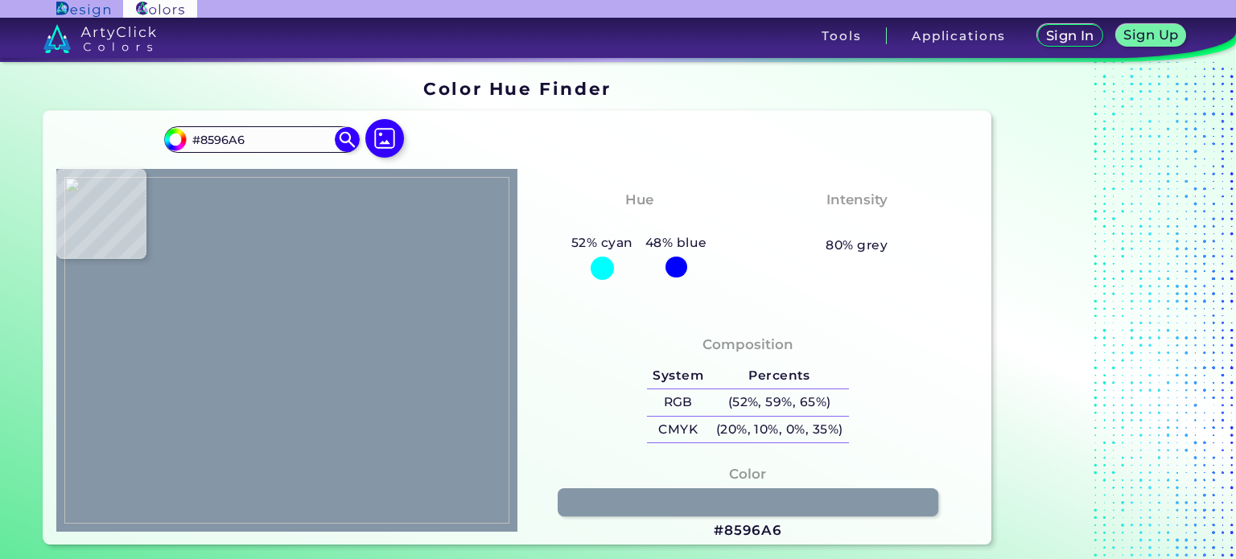
click at [248, 391] on img at bounding box center [286, 351] width 445 height 348
click at [752, 531] on h3 "#8596A6" at bounding box center [748, 530] width 68 height 19
click at [757, 502] on link at bounding box center [748, 502] width 384 height 28
click at [195, 366] on img at bounding box center [286, 351] width 445 height 348
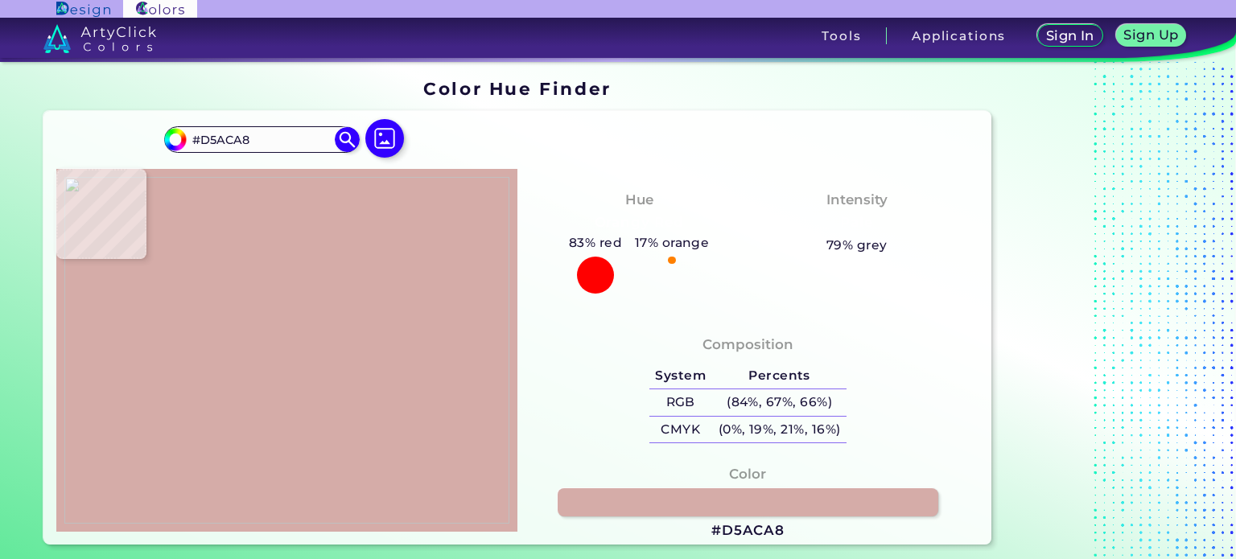
click at [186, 380] on img at bounding box center [286, 351] width 445 height 348
click at [755, 528] on h3 "#D5ACA8" at bounding box center [747, 530] width 73 height 19
click at [751, 508] on link at bounding box center [748, 502] width 384 height 28
click at [192, 356] on img at bounding box center [286, 351] width 445 height 348
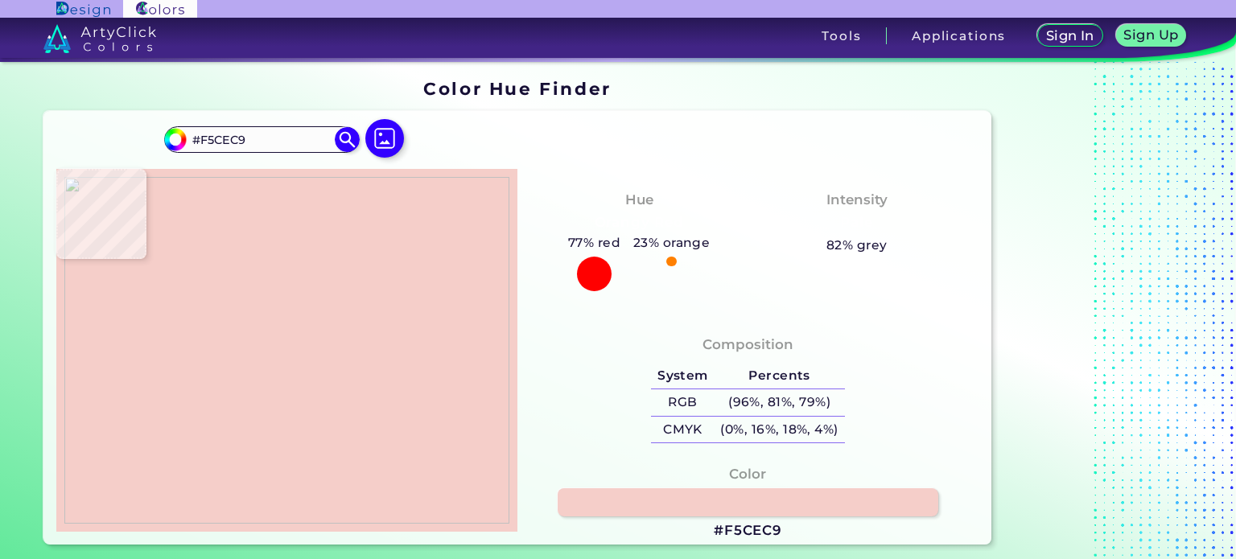
click at [166, 369] on img at bounding box center [286, 351] width 445 height 348
click at [756, 498] on link at bounding box center [748, 502] width 384 height 28
